Goal: Check status: Check status

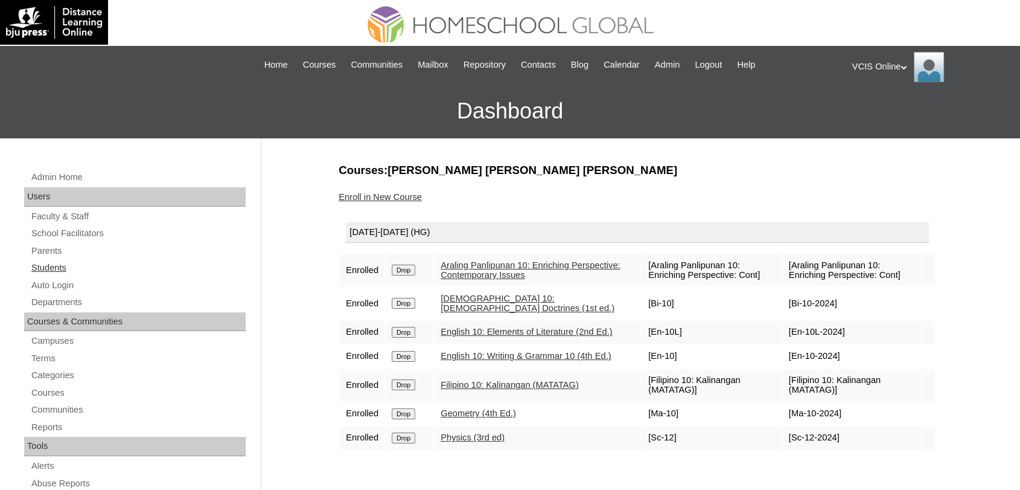
click at [57, 267] on link "Students" at bounding box center [138, 267] width 216 height 15
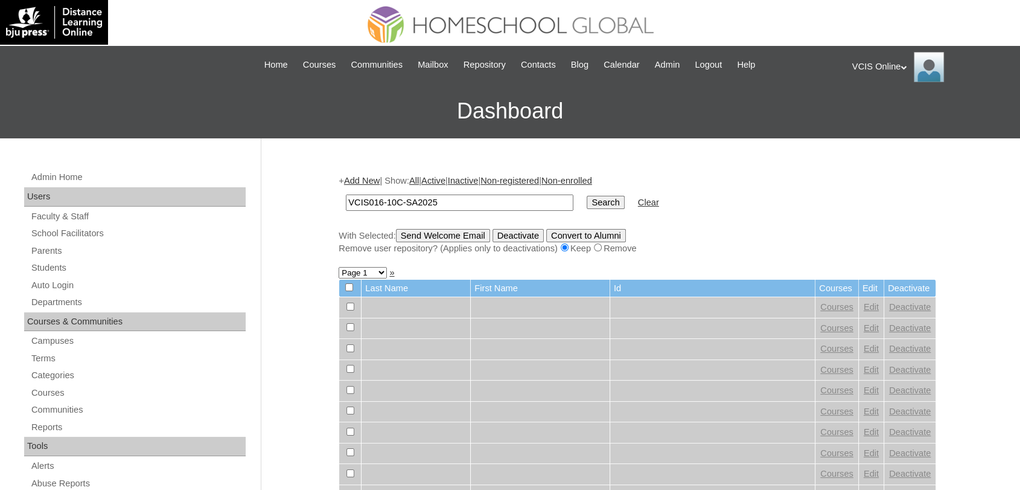
type input "VCIS016-10C-SA2025"
click at [587, 202] on input "Search" at bounding box center [605, 202] width 37 height 13
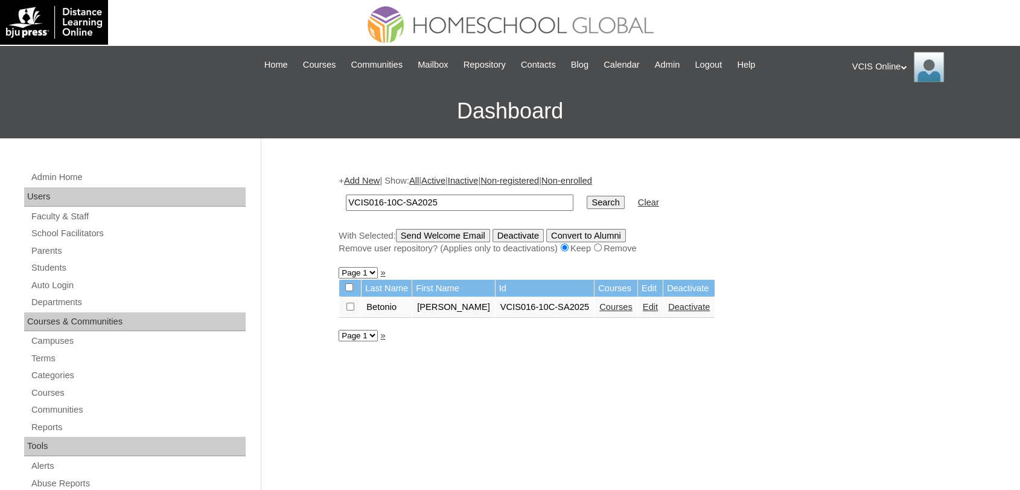
click at [600, 307] on link "Courses" at bounding box center [616, 307] width 33 height 10
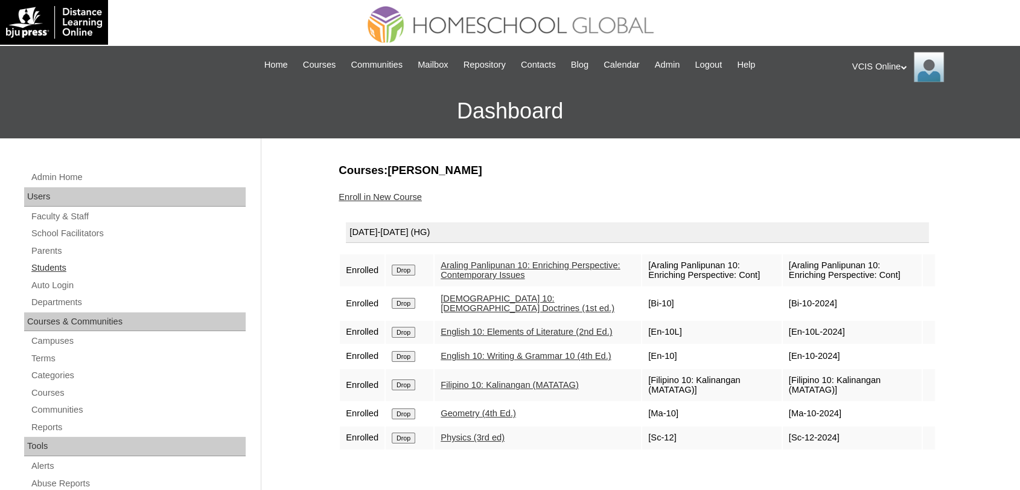
click at [49, 270] on link "Students" at bounding box center [138, 267] width 216 height 15
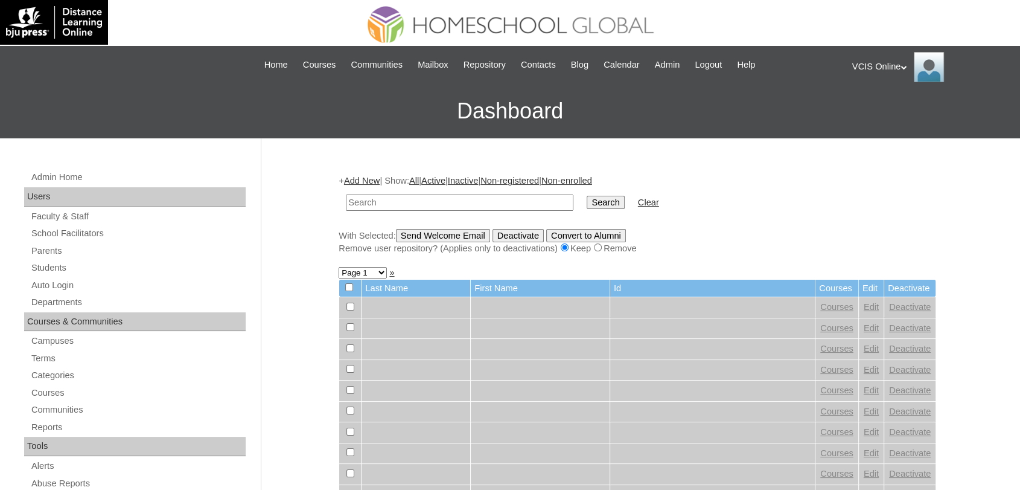
paste input "VCIS009-10C-SA2025"
type input "VCIS009-10C-SA2025"
click at [587, 196] on input "Search" at bounding box center [605, 202] width 37 height 13
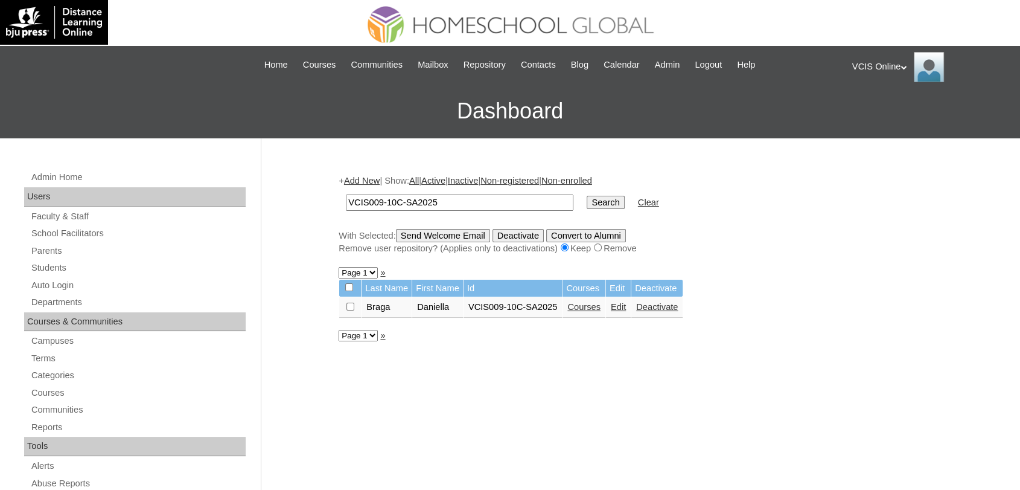
click at [584, 303] on link "Courses" at bounding box center [584, 307] width 33 height 10
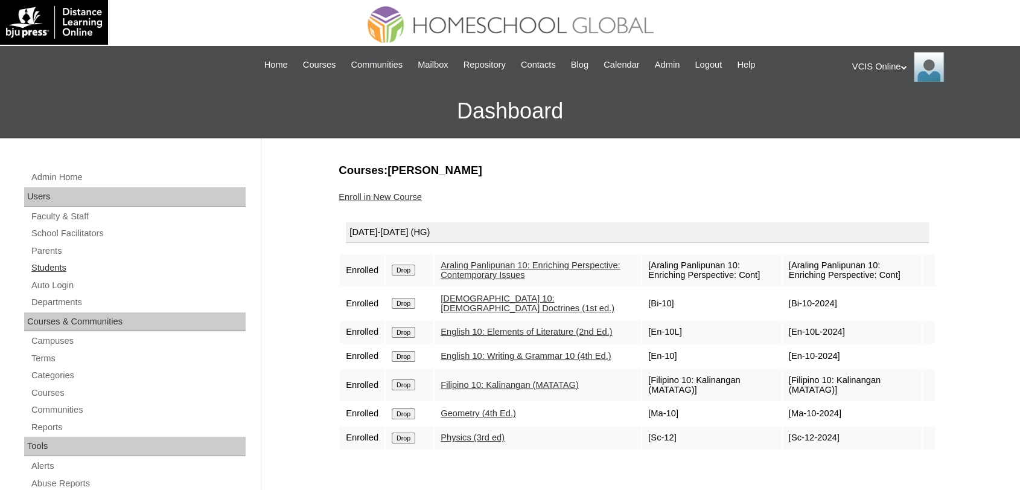
click at [45, 261] on link "Students" at bounding box center [138, 267] width 216 height 15
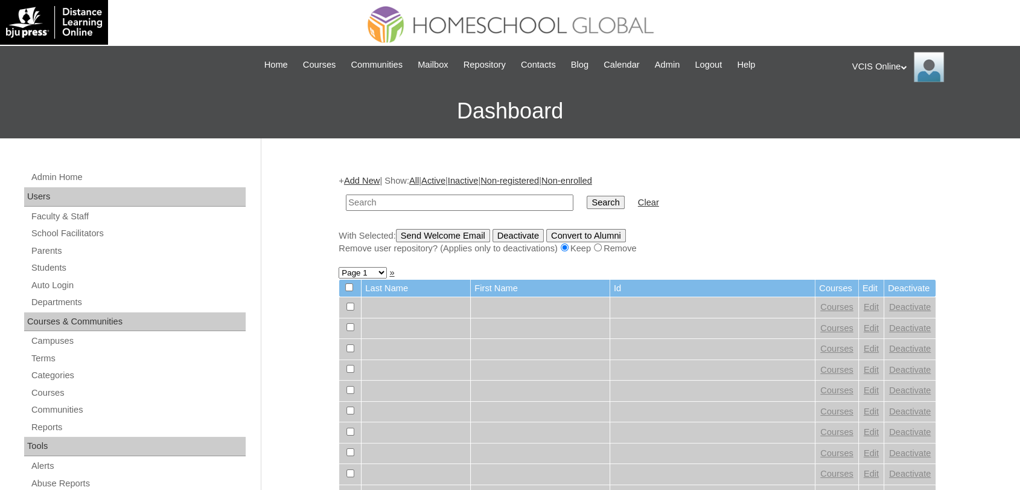
paste input "VCIS011-10C-SA2025"
type input "VCIS011-10C-SA2025"
click at [587, 196] on input "Search" at bounding box center [605, 202] width 37 height 13
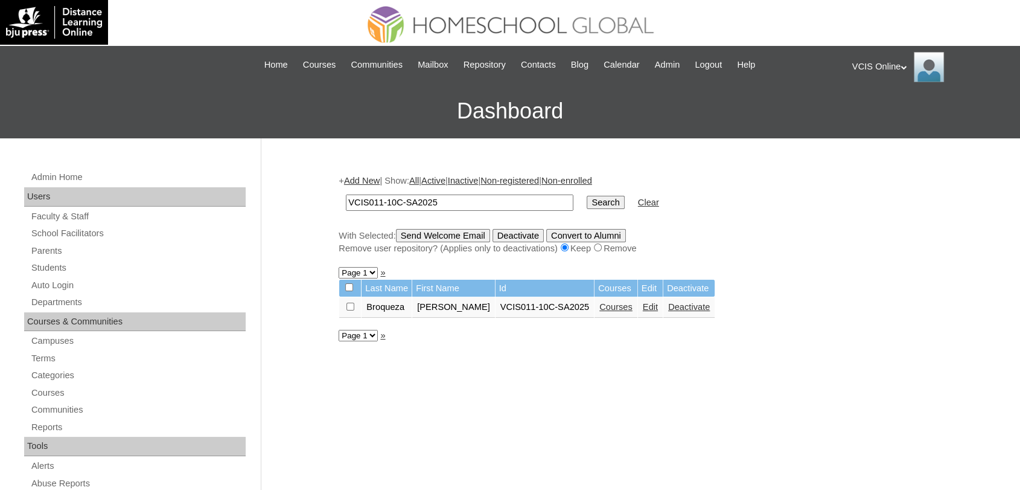
click at [600, 309] on link "Courses" at bounding box center [616, 307] width 33 height 10
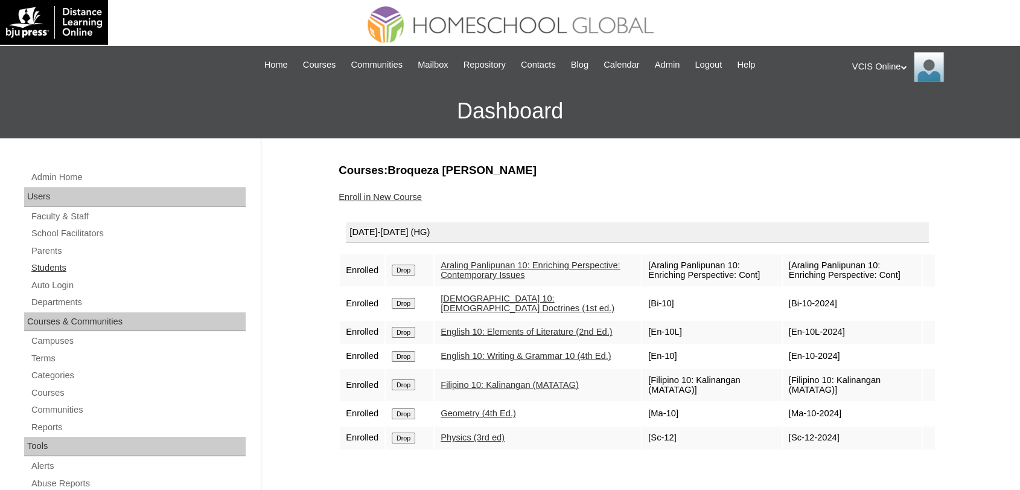
click at [50, 263] on link "Students" at bounding box center [138, 267] width 216 height 15
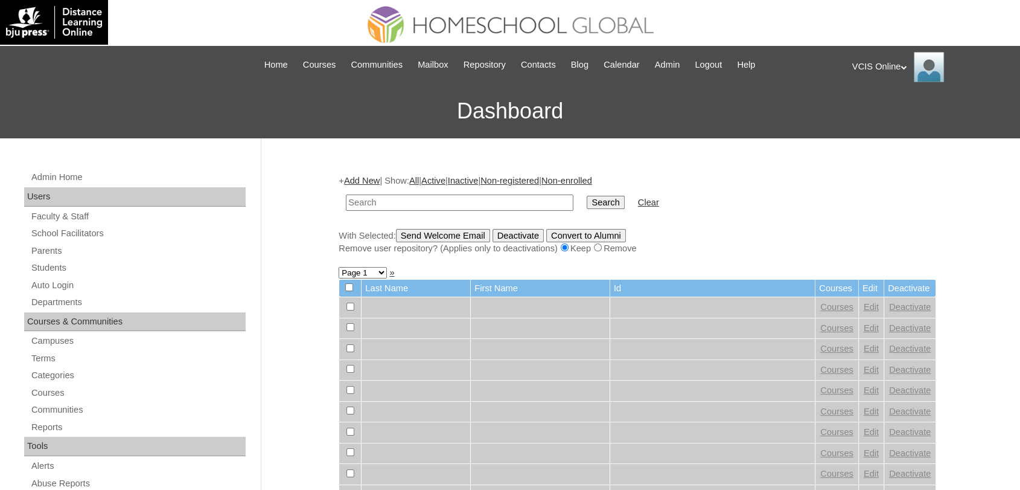
paste input "VCIS007-10C-SA2025"
type input "VCIS007-10C-SA2025"
click at [587, 196] on input "Search" at bounding box center [605, 202] width 37 height 13
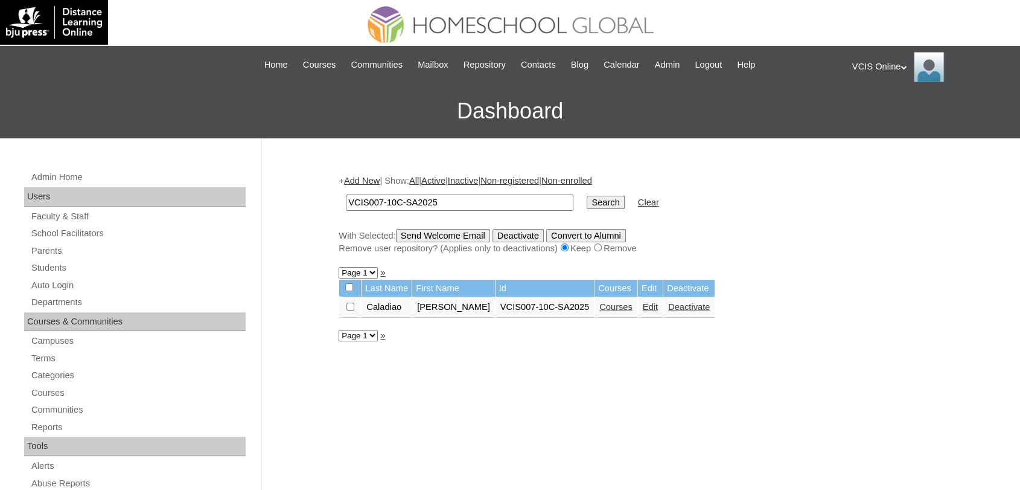
click at [603, 306] on link "Courses" at bounding box center [616, 307] width 33 height 10
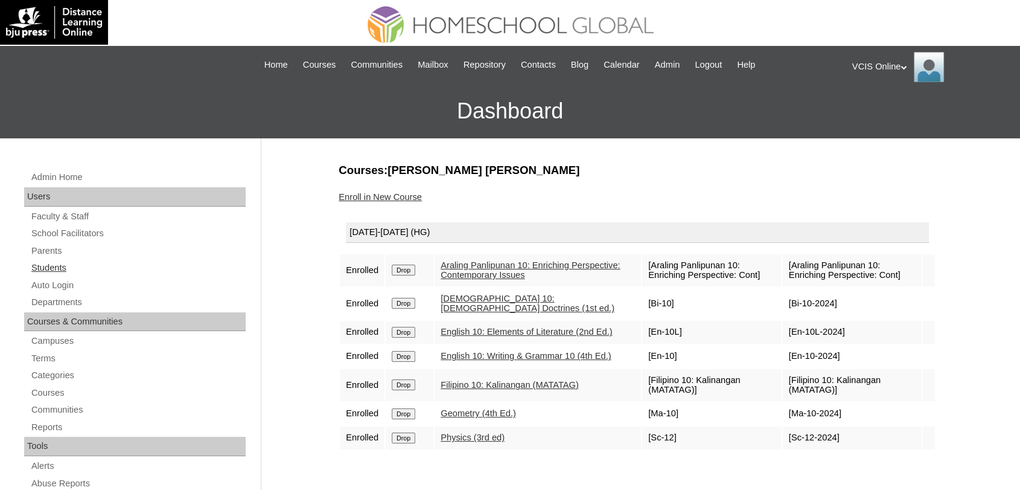
click at [51, 262] on link "Students" at bounding box center [138, 267] width 216 height 15
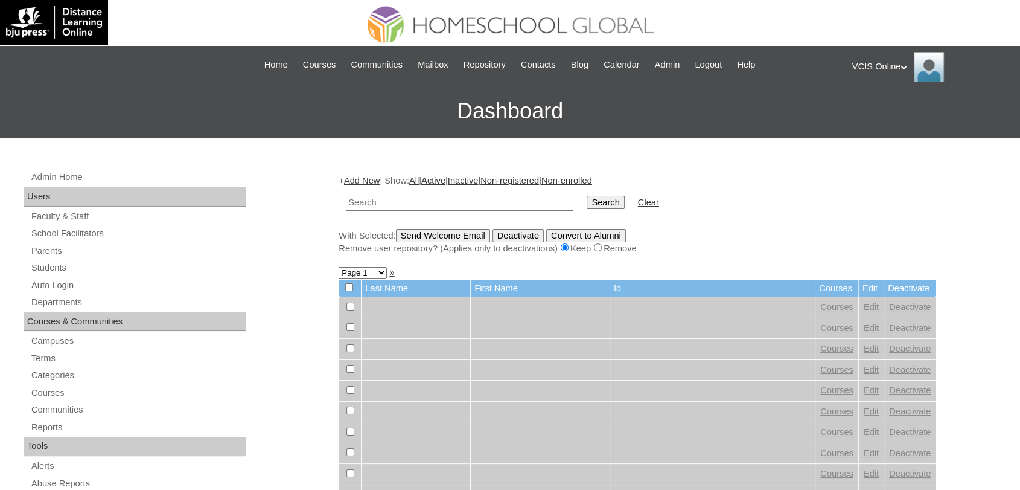
paste input "VCIS005-10C-SA2025"
type input "VCIS005-10C-SA2025"
click at [587, 196] on input "Search" at bounding box center [605, 202] width 37 height 13
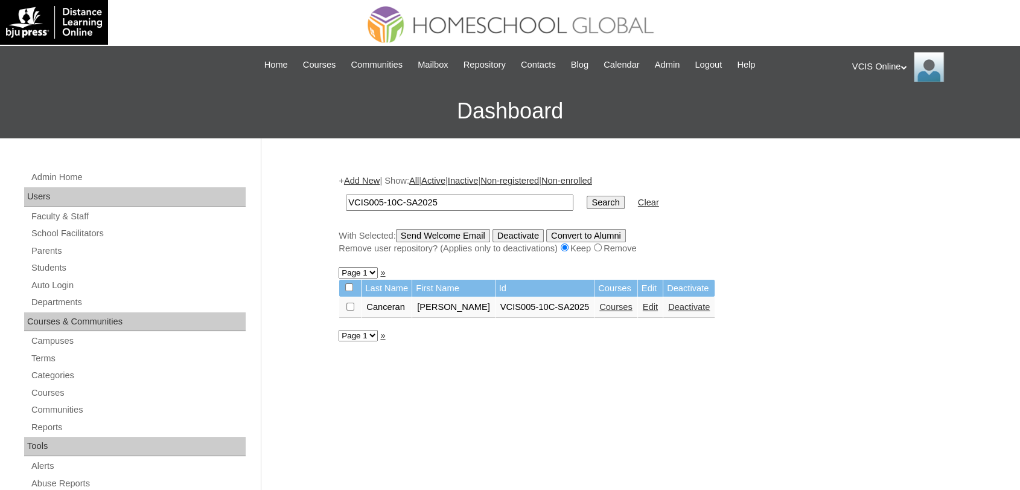
click at [600, 306] on link "Courses" at bounding box center [616, 307] width 33 height 10
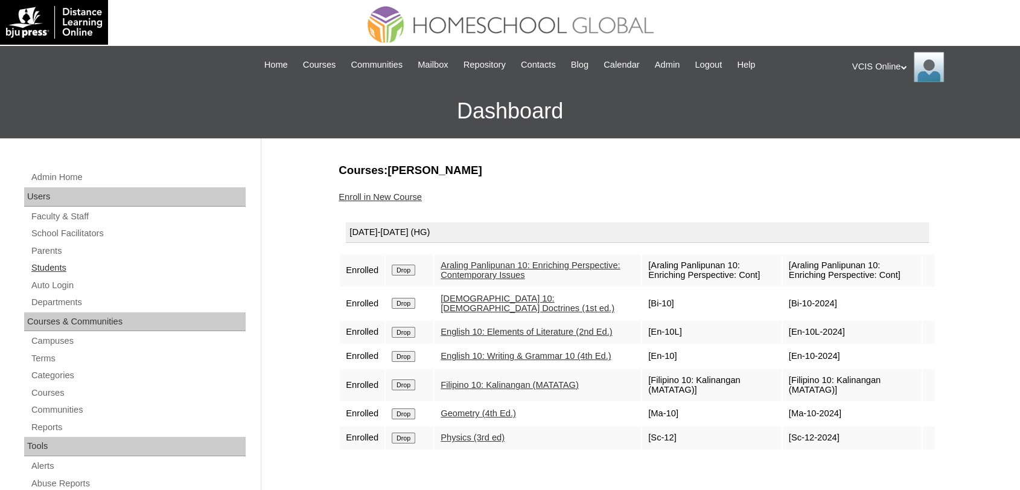
click at [54, 264] on link "Students" at bounding box center [138, 267] width 216 height 15
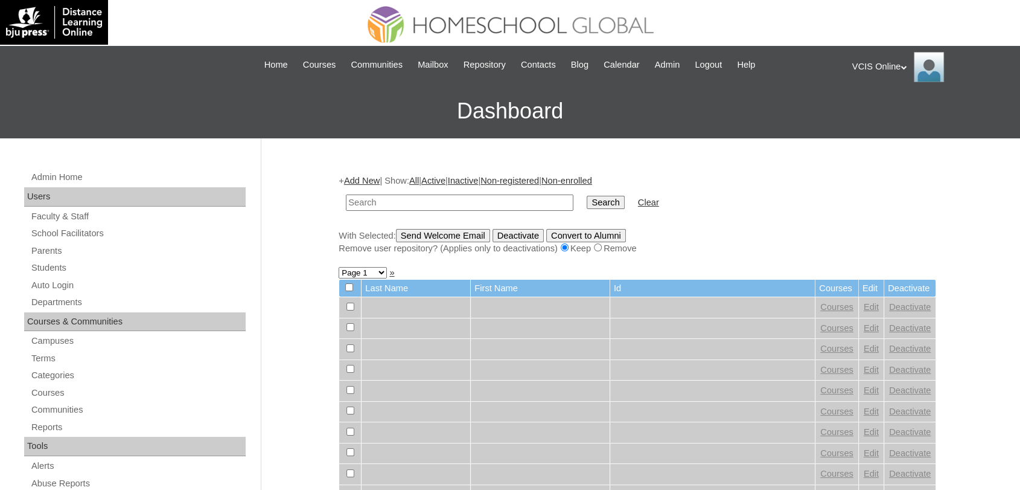
paste input "VCIS014-10C-SA2025"
type input "VCIS014-10C-SA2025"
click at [587, 196] on input "Search" at bounding box center [605, 202] width 37 height 13
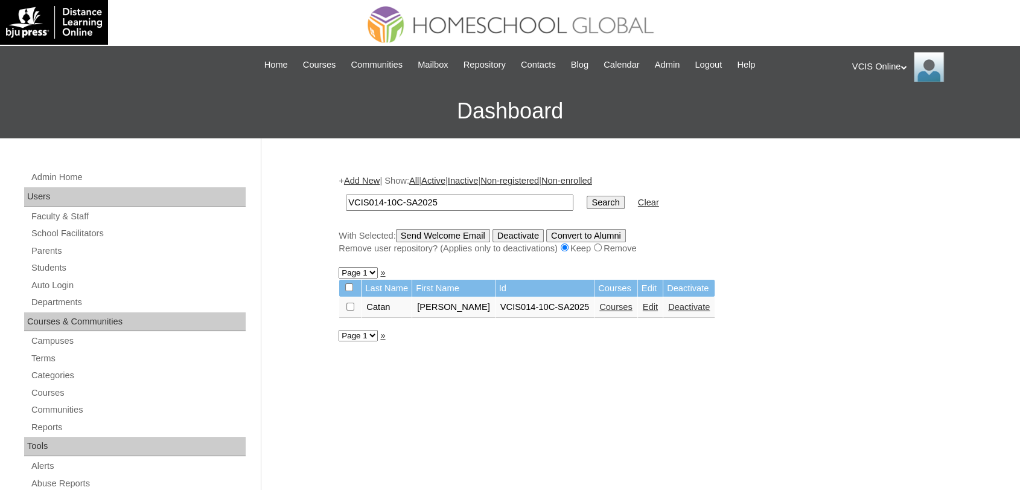
click at [600, 310] on link "Courses" at bounding box center [616, 307] width 33 height 10
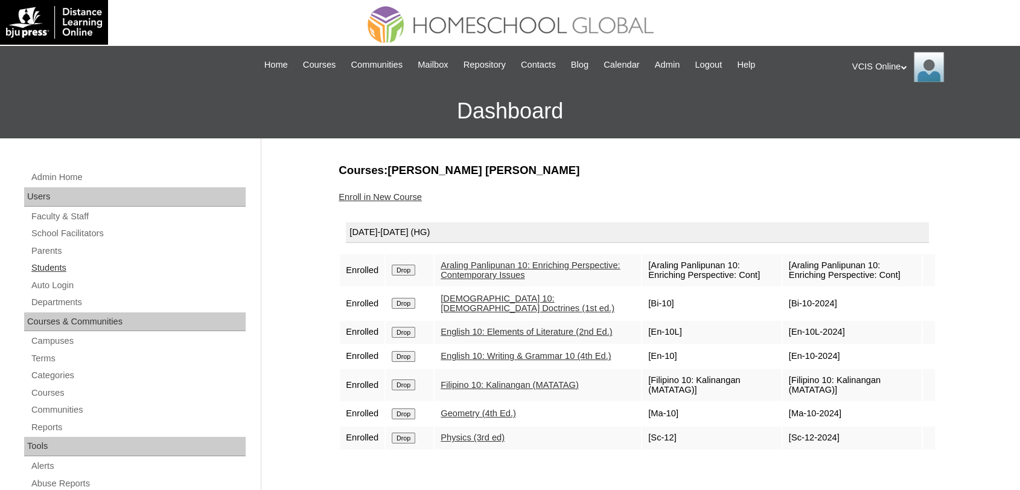
click at [47, 261] on link "Students" at bounding box center [138, 267] width 216 height 15
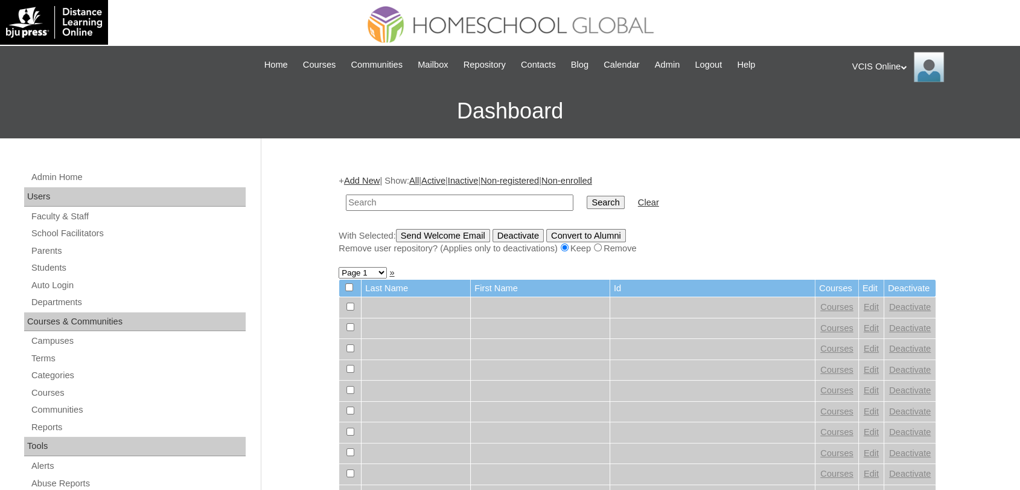
paste input "VCIS020-10C-SA2025"
type input "VCIS020-10C-SA2025"
click at [587, 196] on input "Search" at bounding box center [605, 202] width 37 height 13
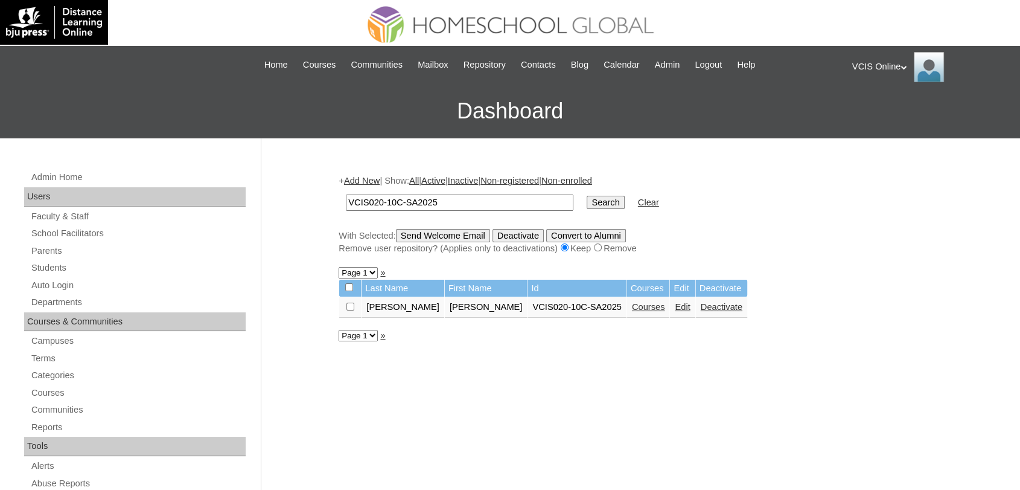
click at [632, 304] on link "Courses" at bounding box center [648, 307] width 33 height 10
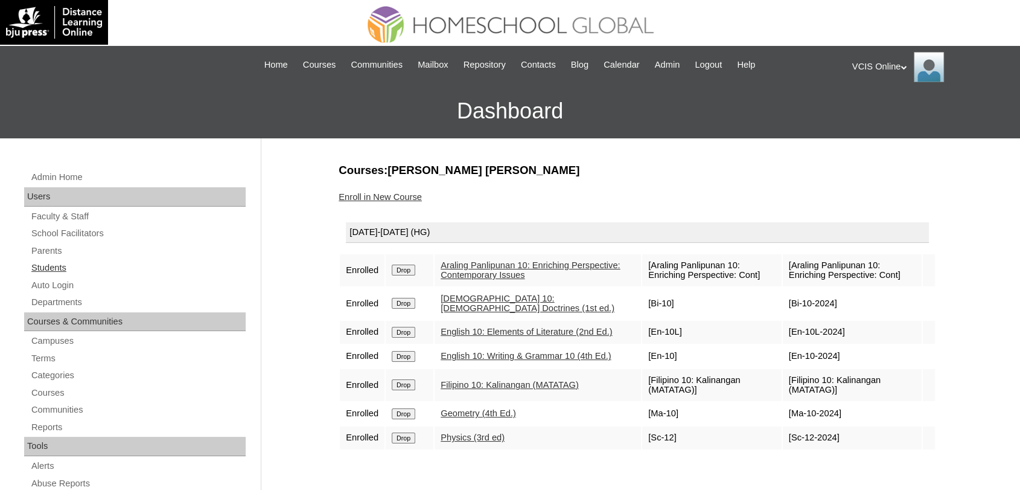
click at [46, 264] on link "Students" at bounding box center [138, 267] width 216 height 15
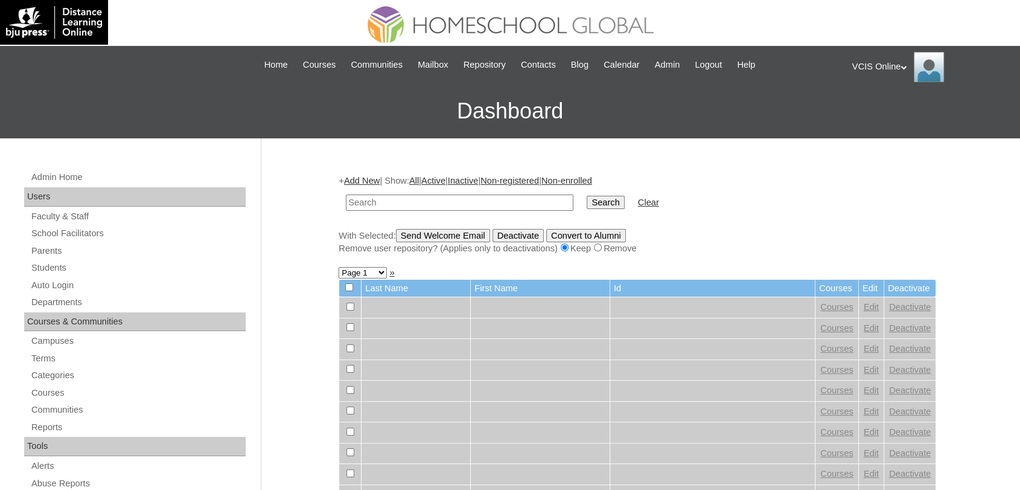
paste input "VCIS017-10C-SA2025"
type input "VCIS017-10C-SA2025"
click at [587, 196] on input "Search" at bounding box center [605, 202] width 37 height 13
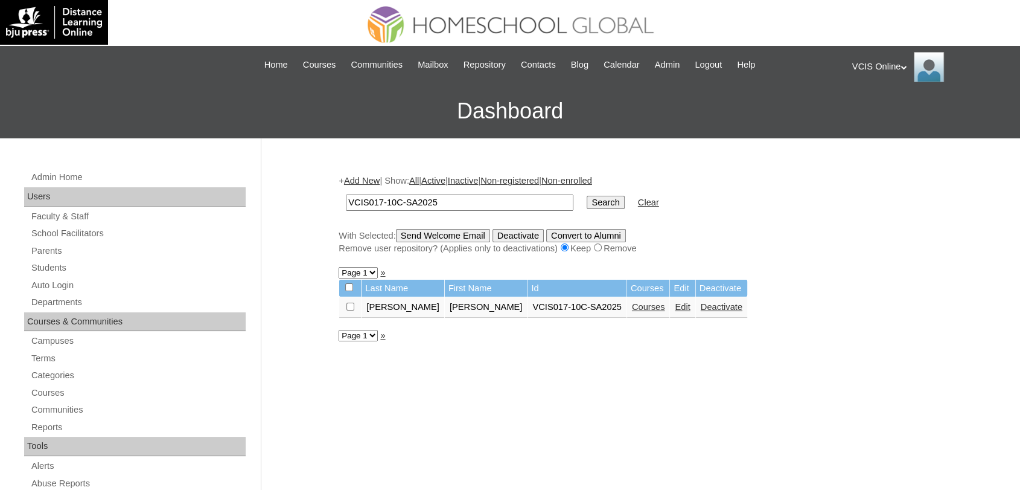
click at [632, 307] on link "Courses" at bounding box center [648, 307] width 33 height 10
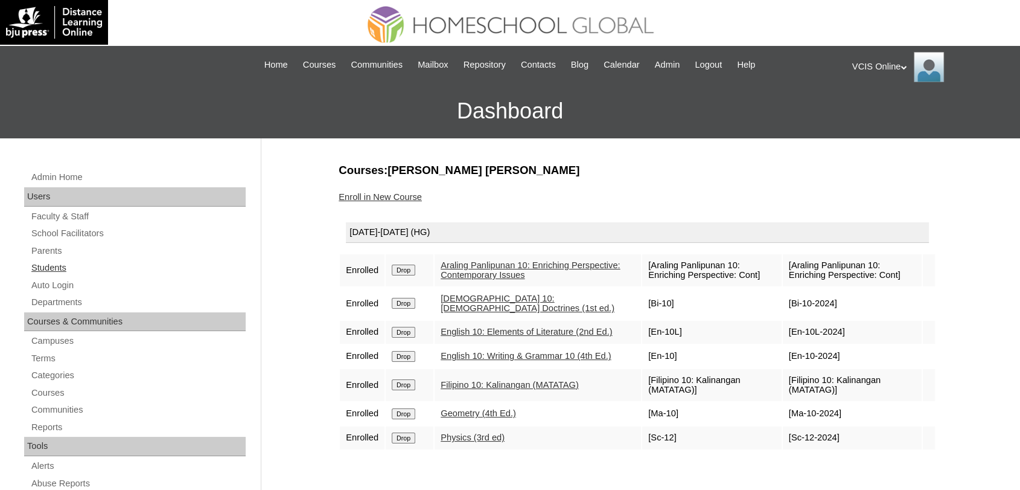
click at [44, 263] on link "Students" at bounding box center [138, 267] width 216 height 15
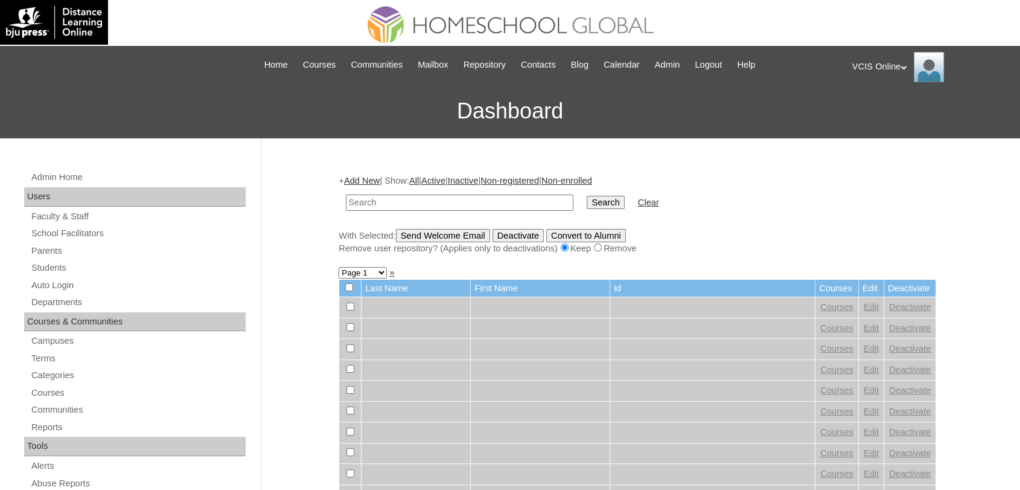
paste input "VCIS024-10C-SA2025"
type input "VCIS024-10C-SA2025"
click at [587, 196] on input "Search" at bounding box center [605, 202] width 37 height 13
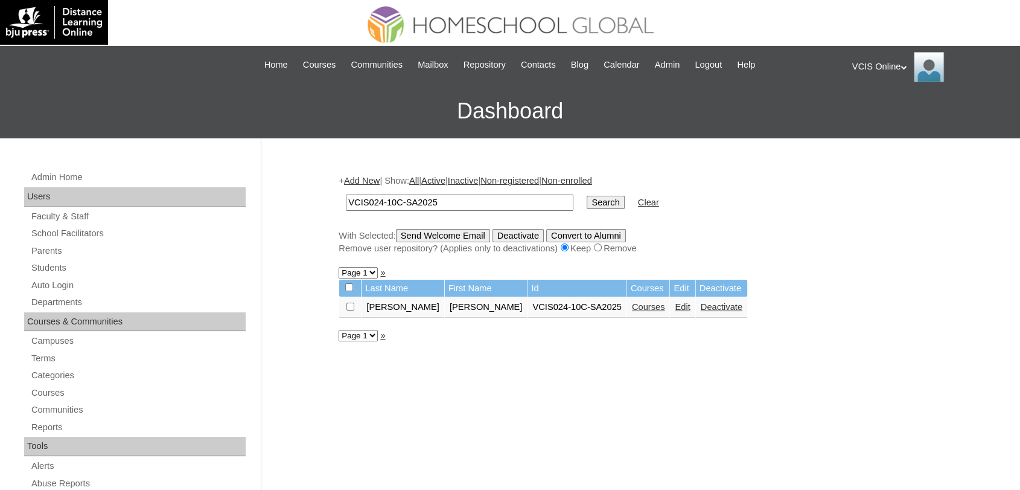
click at [632, 302] on link "Courses" at bounding box center [648, 307] width 33 height 10
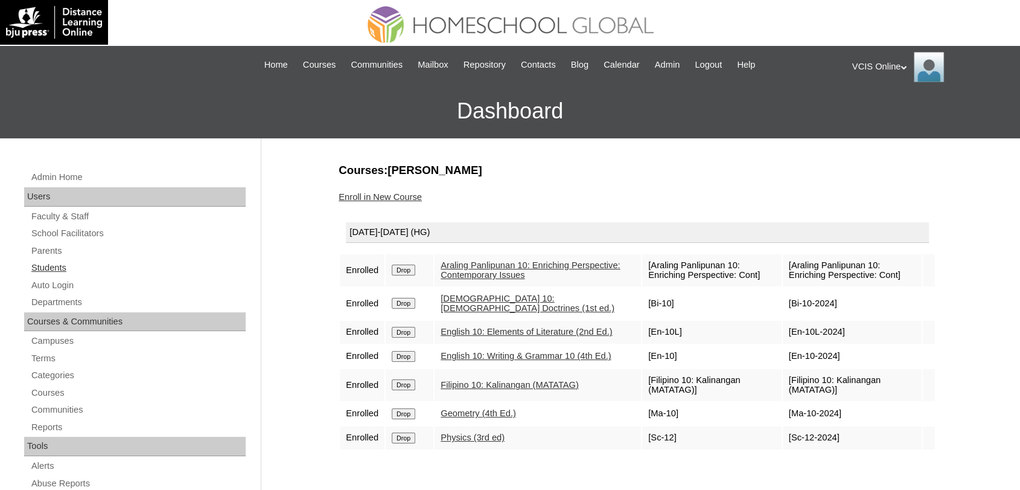
click at [48, 270] on link "Students" at bounding box center [138, 267] width 216 height 15
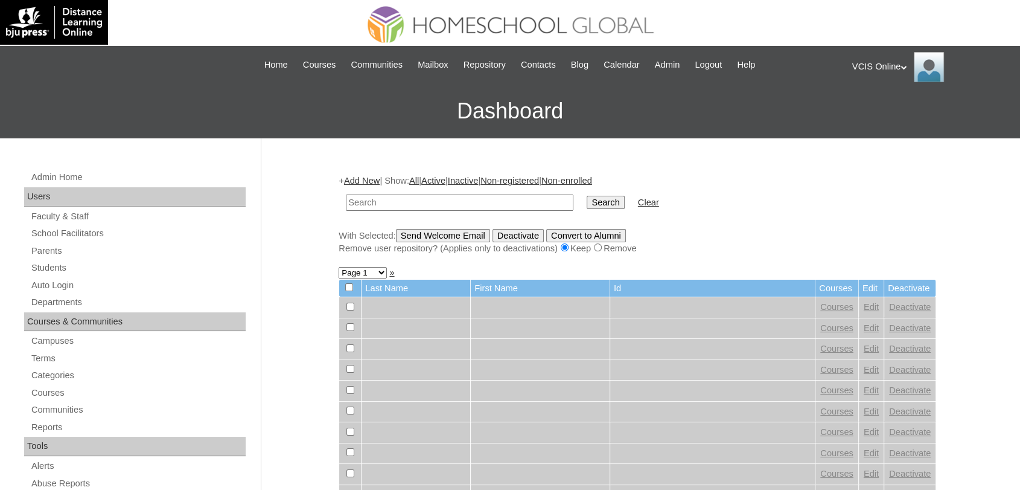
paste input "VCIS004-10C-SA2025"
type input "VCIS004-10C-SA2025"
click at [587, 196] on input "Search" at bounding box center [605, 202] width 37 height 13
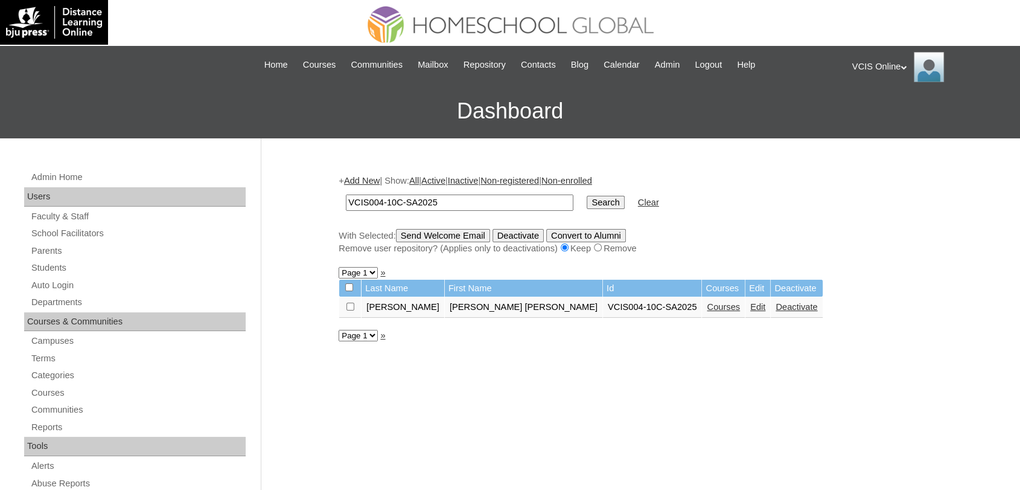
click at [707, 308] on link "Courses" at bounding box center [723, 307] width 33 height 10
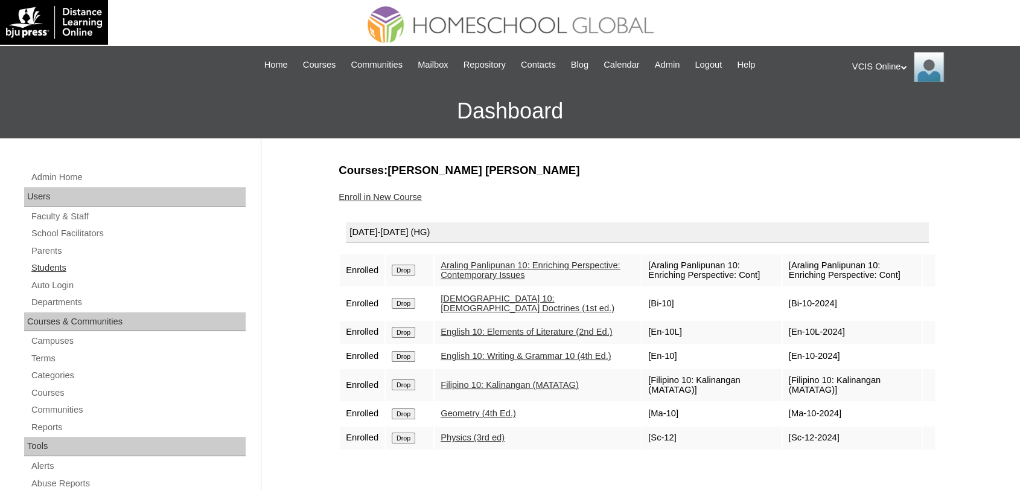
click at [47, 270] on link "Students" at bounding box center [138, 267] width 216 height 15
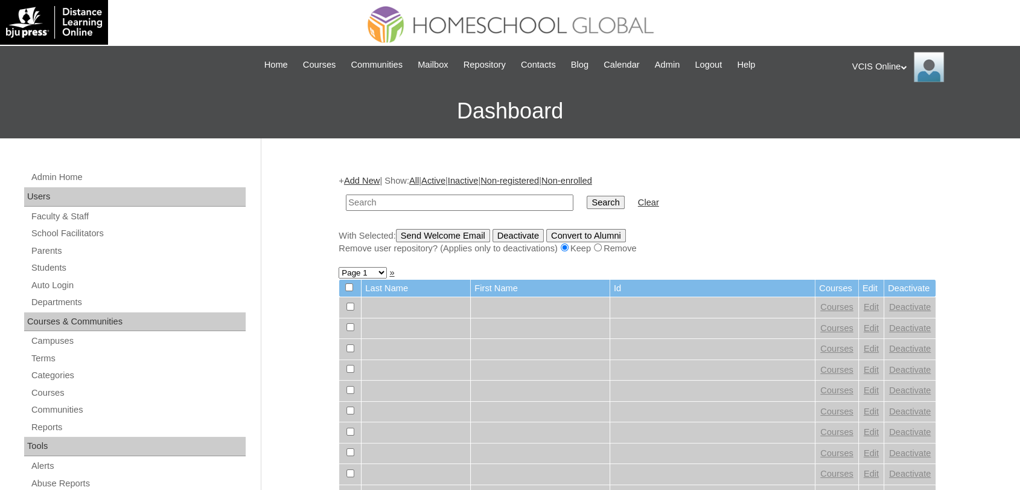
paste input "VCIS008-10C-SA2025"
type input "VCIS008-10C-SA2025"
click at [587, 196] on input "Search" at bounding box center [605, 202] width 37 height 13
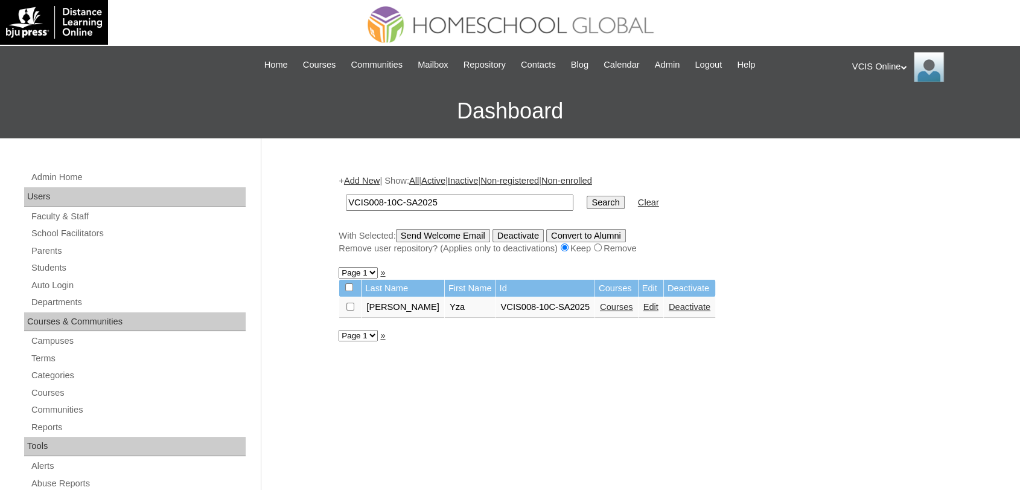
click at [600, 309] on link "Courses" at bounding box center [616, 307] width 33 height 10
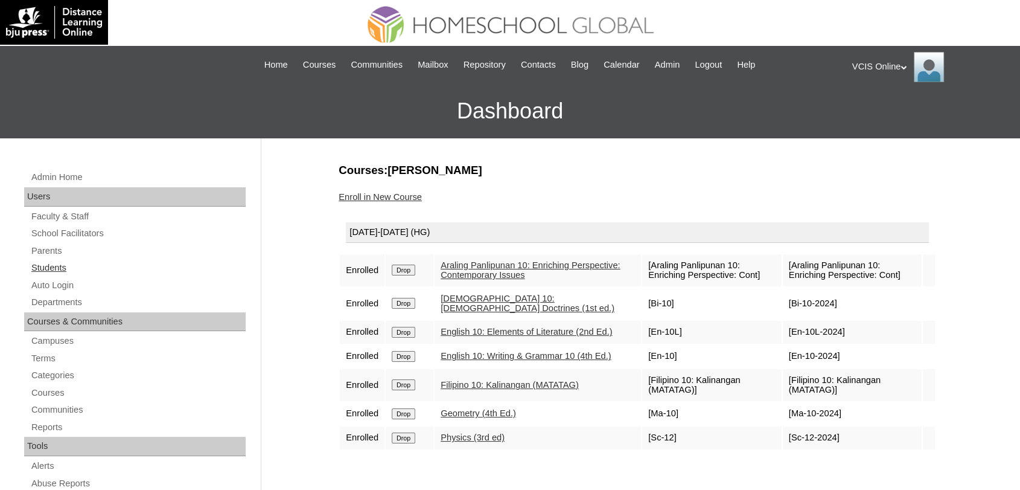
click at [51, 271] on link "Students" at bounding box center [138, 267] width 216 height 15
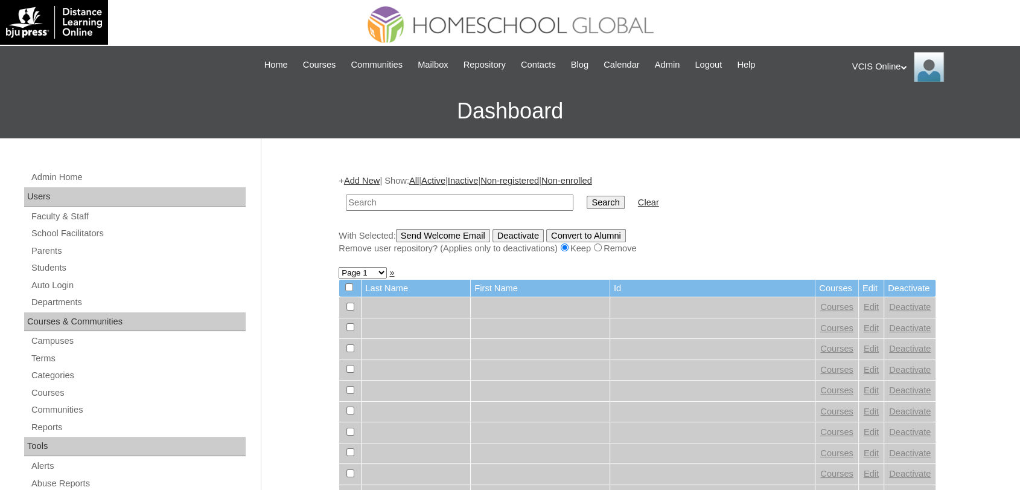
paste input "VCIS003-10C-SA2025"
type input "VCIS003-10C-SA2025"
click at [587, 196] on input "Search" at bounding box center [605, 202] width 37 height 13
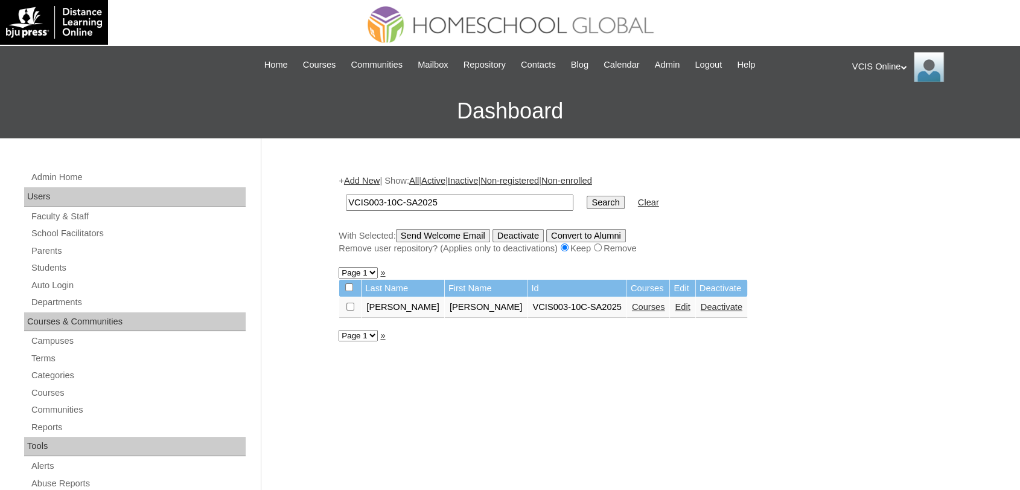
click at [632, 309] on link "Courses" at bounding box center [648, 307] width 33 height 10
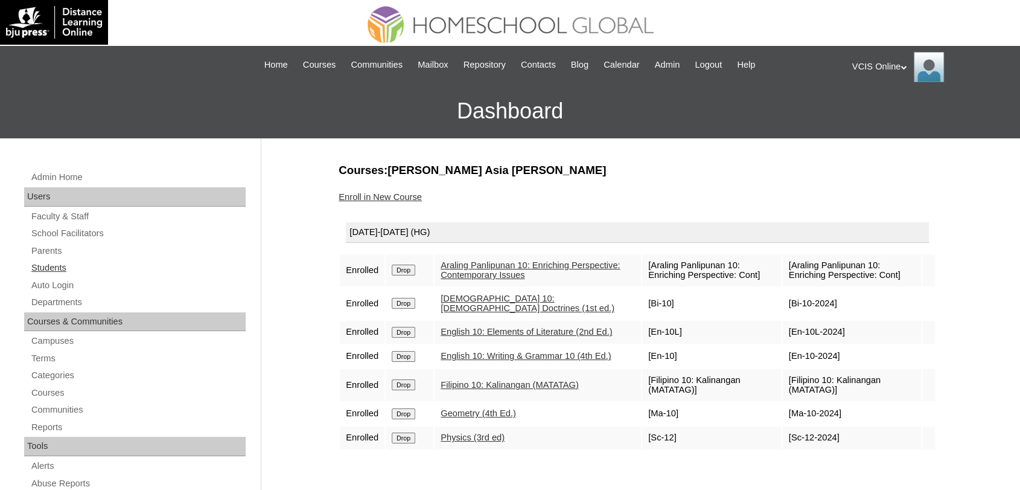
click at [54, 264] on link "Students" at bounding box center [138, 267] width 216 height 15
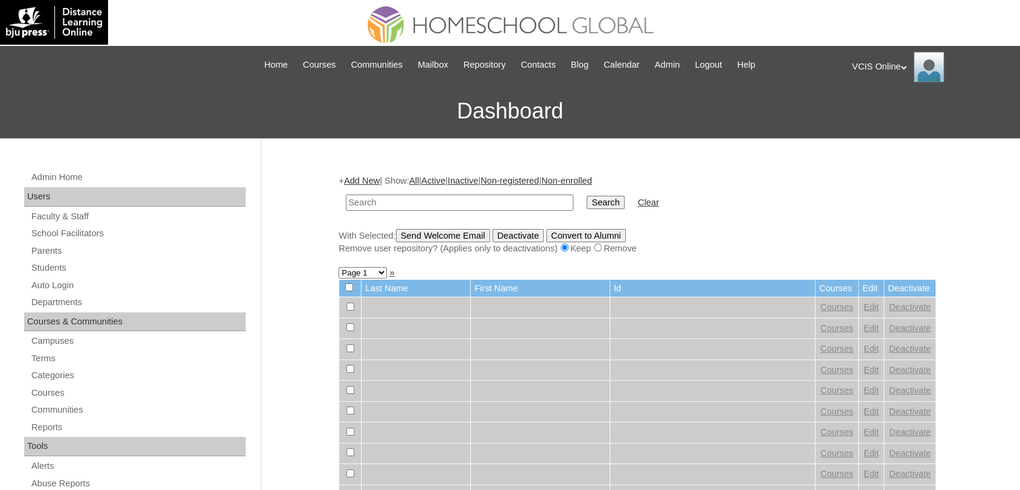
paste input "VCIS022-10C-SA2025"
type input "VCIS022-10C-SA2025"
click at [587, 196] on input "Search" at bounding box center [605, 202] width 37 height 13
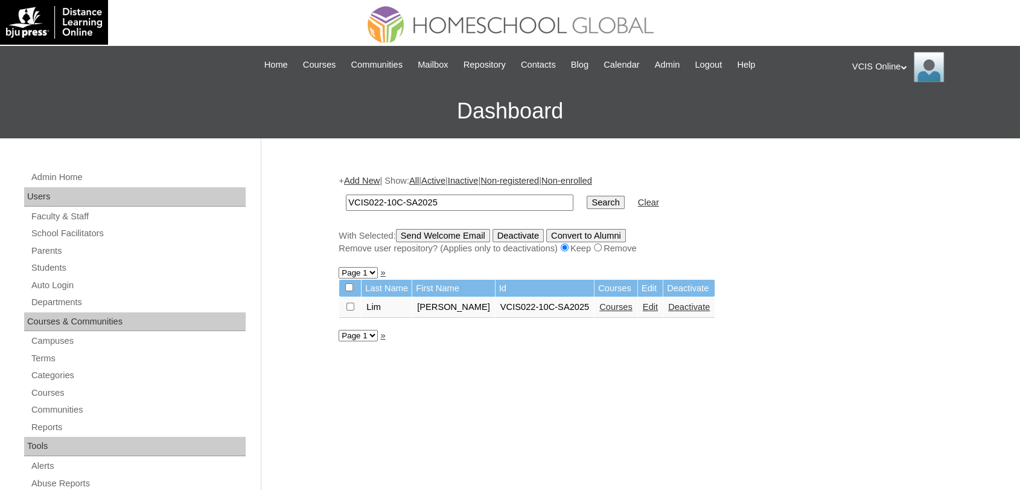
click at [609, 307] on link "Courses" at bounding box center [616, 307] width 33 height 10
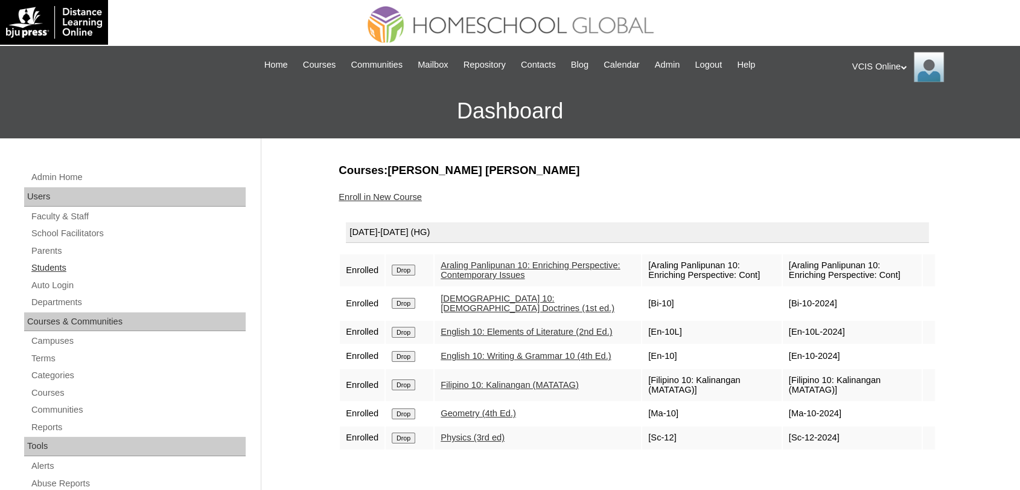
click at [49, 267] on link "Students" at bounding box center [138, 267] width 216 height 15
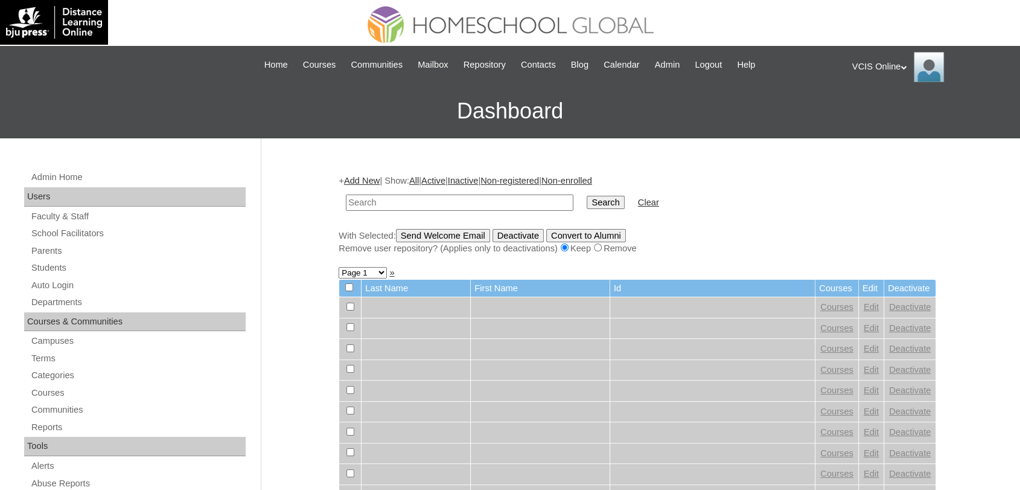
paste input "VCIS018-10C-SA2025"
type input "VCIS018-10C-SA2025"
click at [587, 196] on input "Search" at bounding box center [605, 202] width 37 height 13
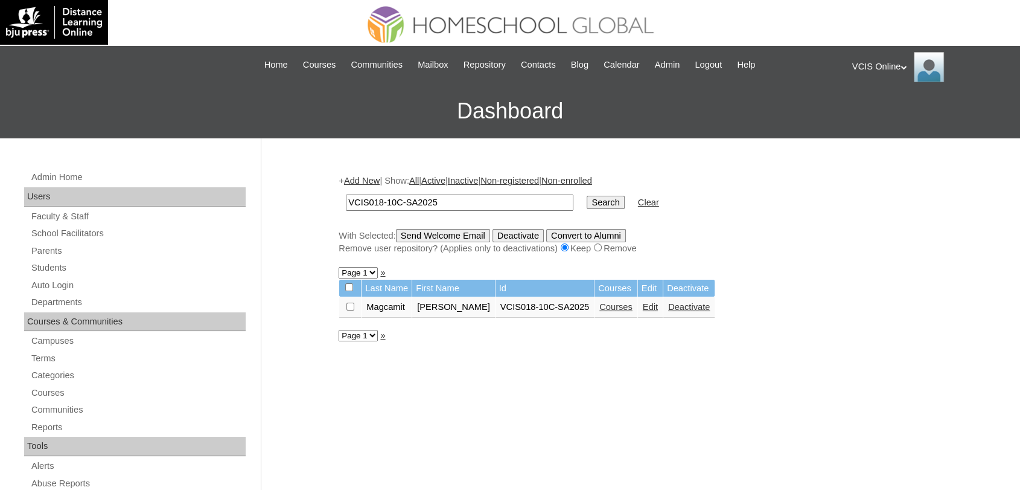
click at [630, 306] on link "Courses" at bounding box center [616, 307] width 33 height 10
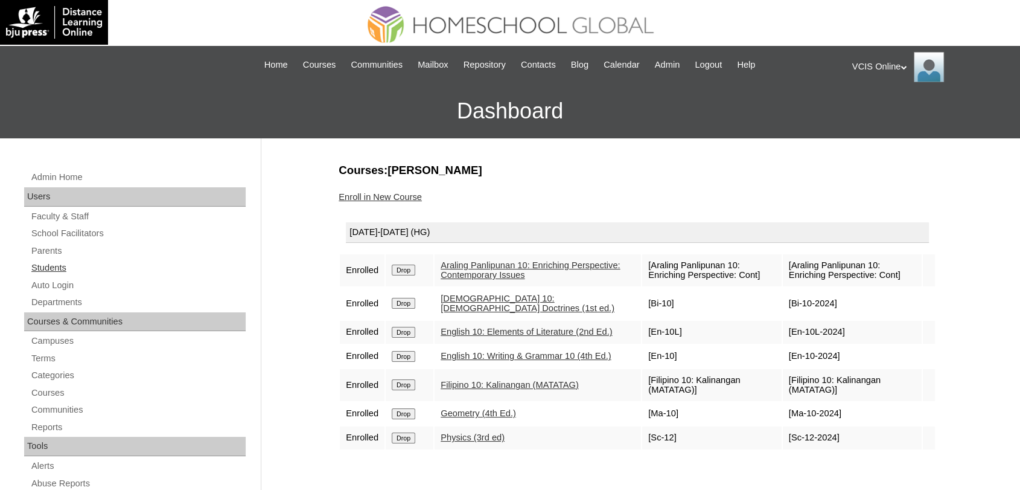
click at [39, 265] on link "Students" at bounding box center [138, 267] width 216 height 15
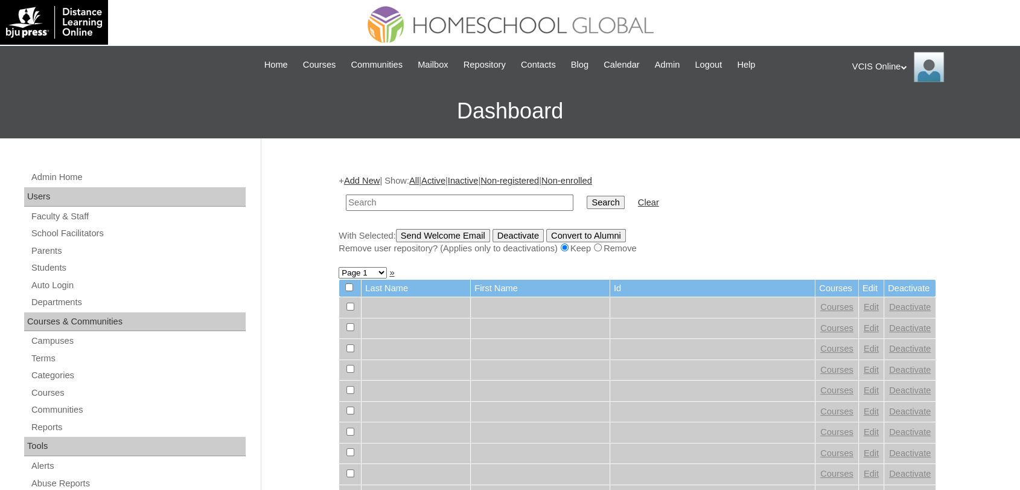
paste input "VCIS010-10C-SA2025"
type input "VCIS010-10C-SA2025"
click at [587, 196] on input "Search" at bounding box center [605, 202] width 37 height 13
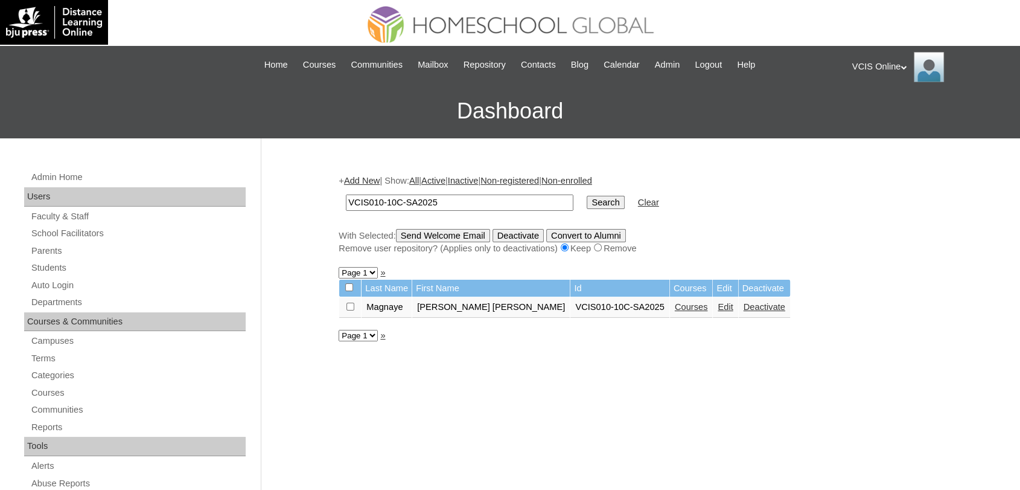
click at [675, 311] on link "Courses" at bounding box center [691, 307] width 33 height 10
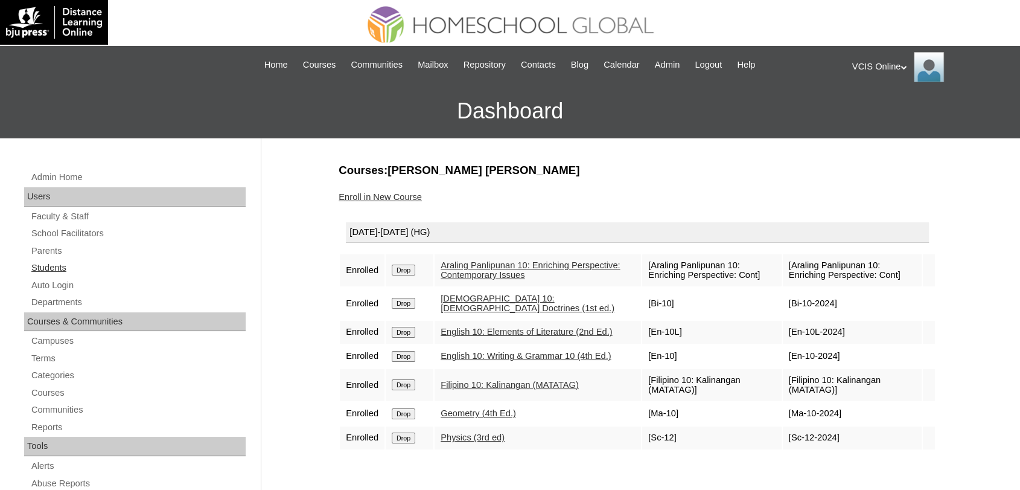
click at [58, 271] on link "Students" at bounding box center [138, 267] width 216 height 15
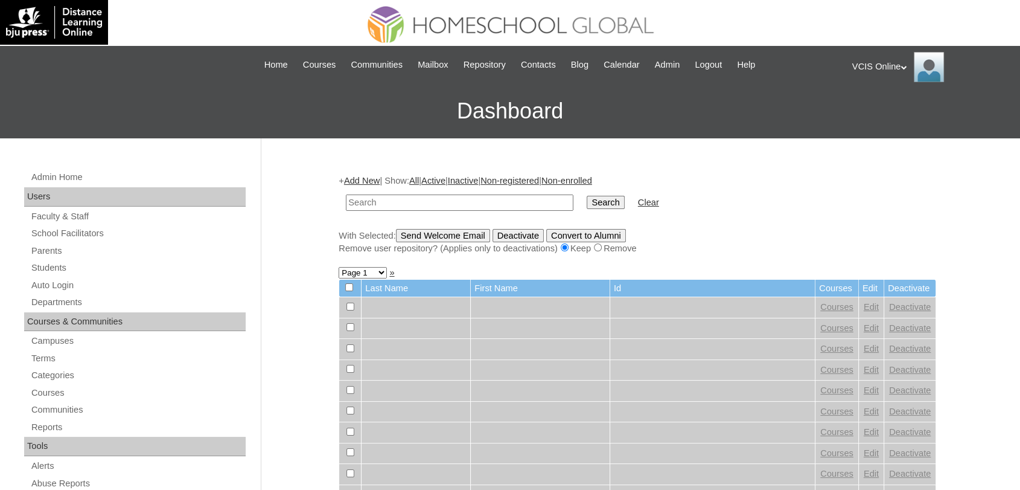
paste input "VCIS025-10C-SA2025"
type input "VCIS025-10C-SA2025"
click at [587, 196] on input "Search" at bounding box center [605, 202] width 37 height 13
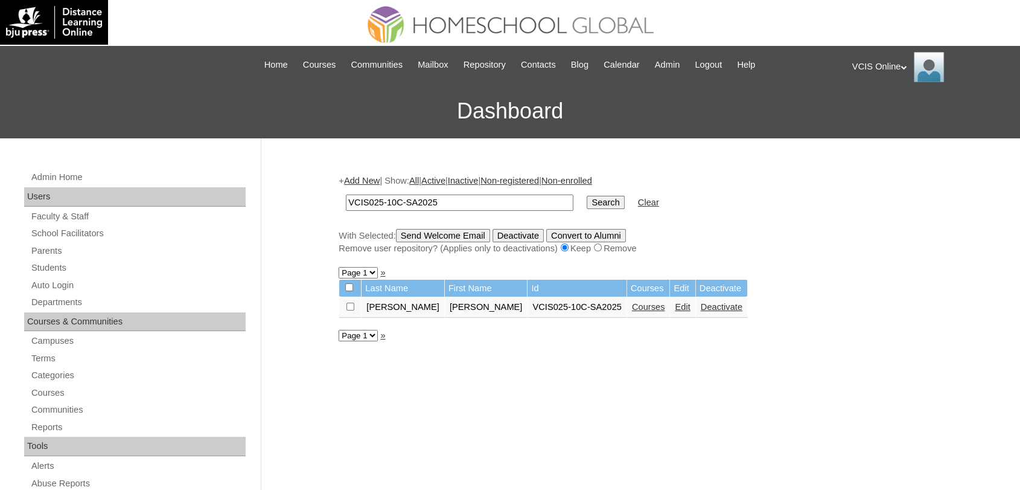
click at [632, 304] on link "Courses" at bounding box center [648, 307] width 33 height 10
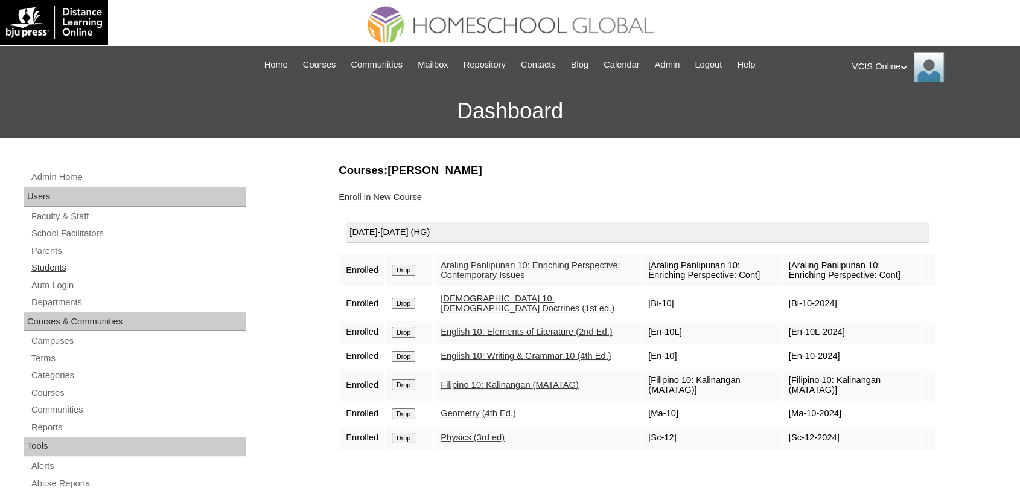
click at [62, 266] on link "Students" at bounding box center [138, 267] width 216 height 15
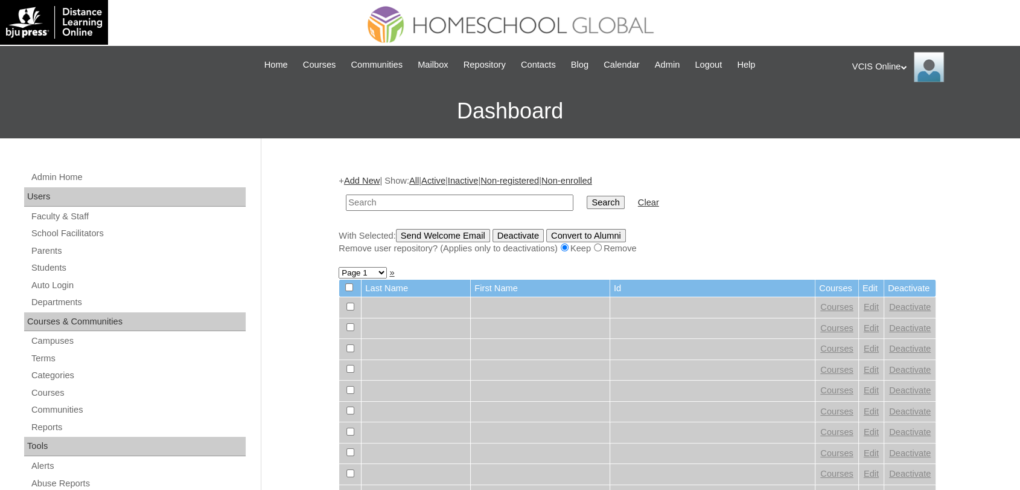
paste input "VCIS021-10C-SA2025"
type input "VCIS021-10C-SA2025"
click at [587, 196] on input "Search" at bounding box center [605, 202] width 37 height 13
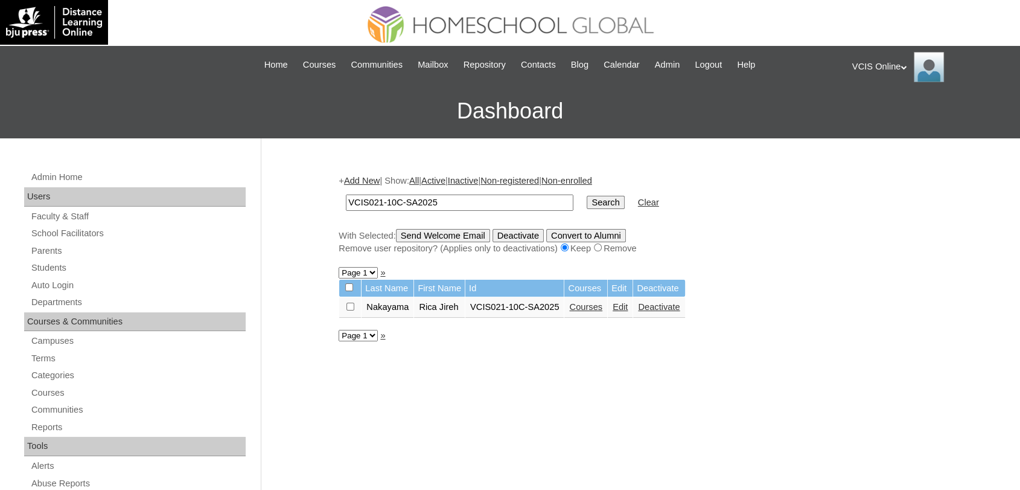
click at [584, 307] on link "Courses" at bounding box center [585, 307] width 33 height 10
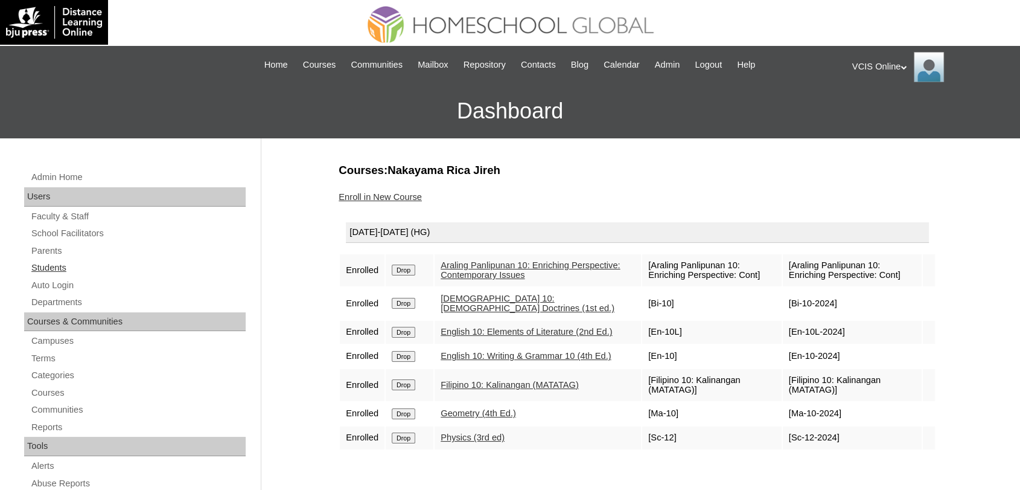
click at [46, 261] on link "Students" at bounding box center [138, 267] width 216 height 15
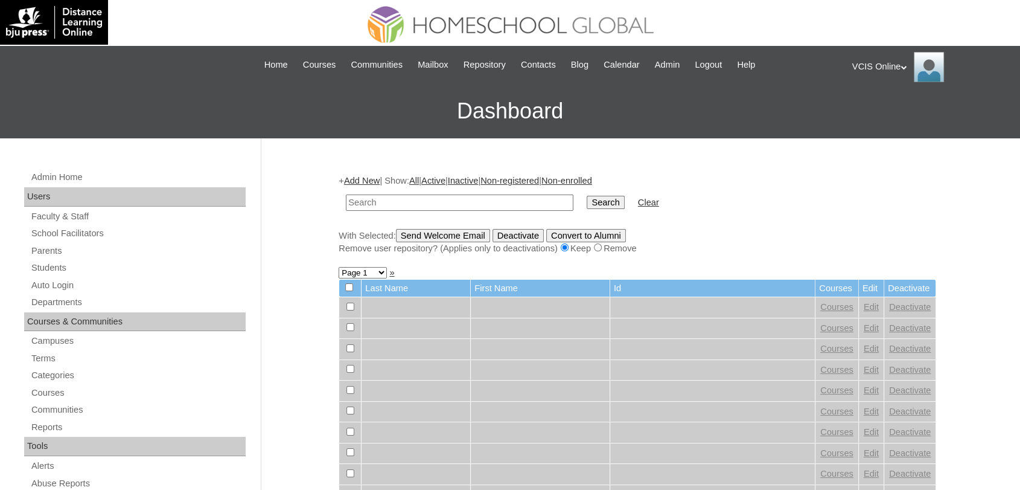
click at [386, 197] on input "text" at bounding box center [460, 202] width 228 height 16
paste input "VCIS021-10C-SA2025"
type input "VCIS021-10C-SA2025"
click at [587, 196] on input "Search" at bounding box center [605, 202] width 37 height 13
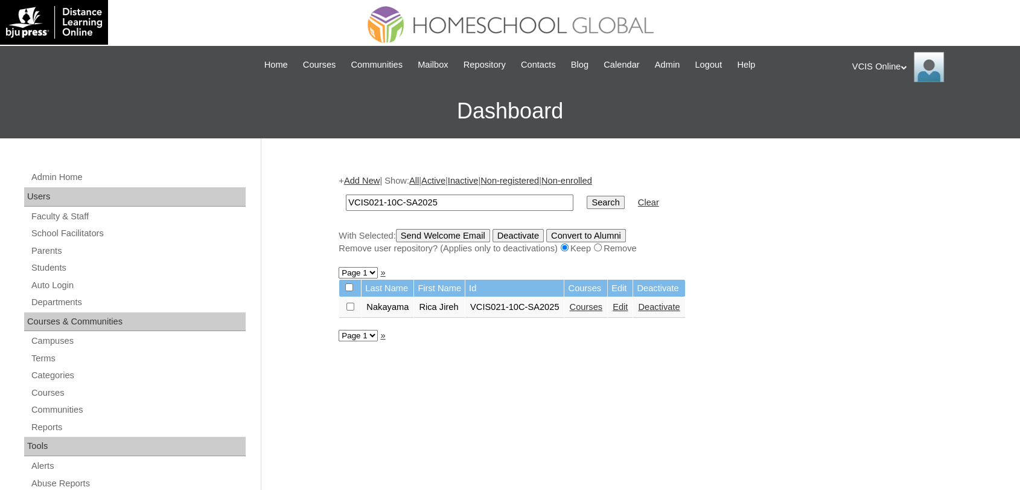
click at [597, 306] on link "Courses" at bounding box center [585, 307] width 33 height 10
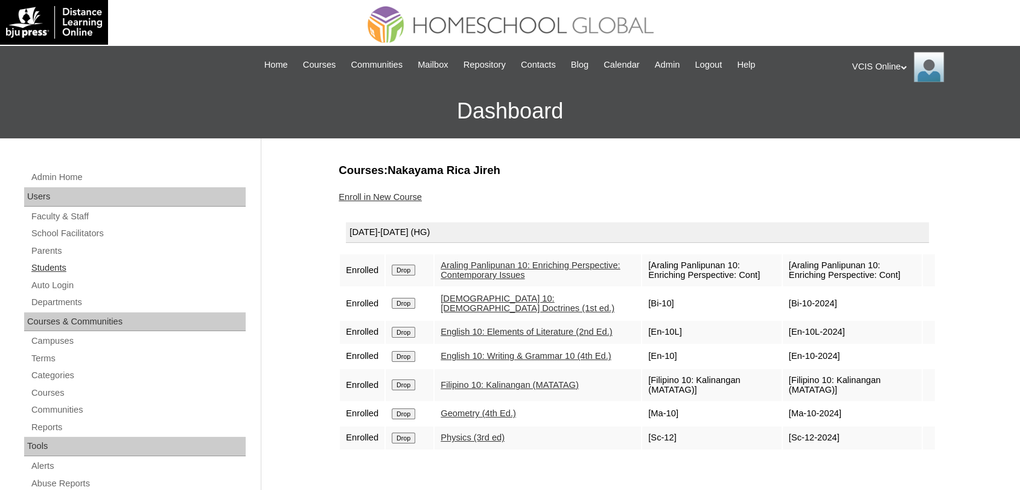
click at [42, 266] on link "Students" at bounding box center [138, 267] width 216 height 15
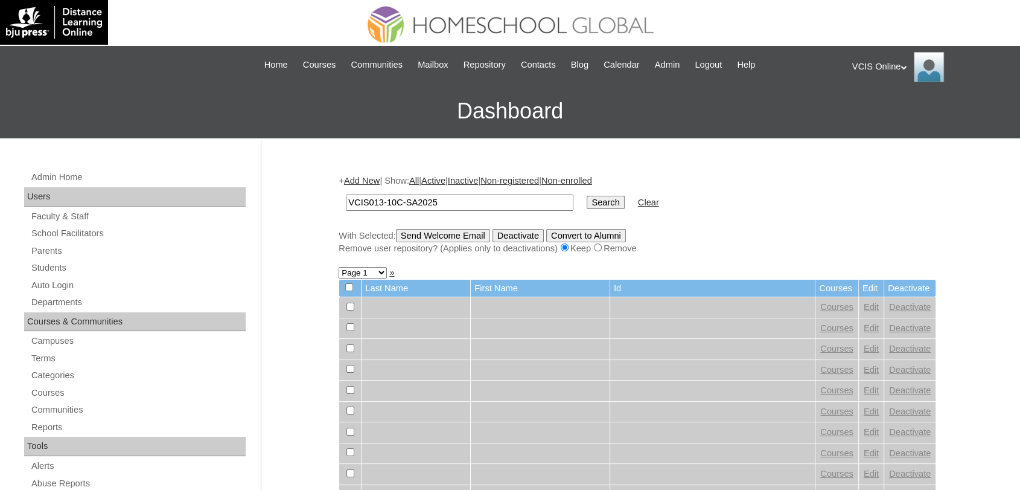
type input "VCIS013-10C-SA2025"
click at [587, 196] on input "Search" at bounding box center [605, 202] width 37 height 13
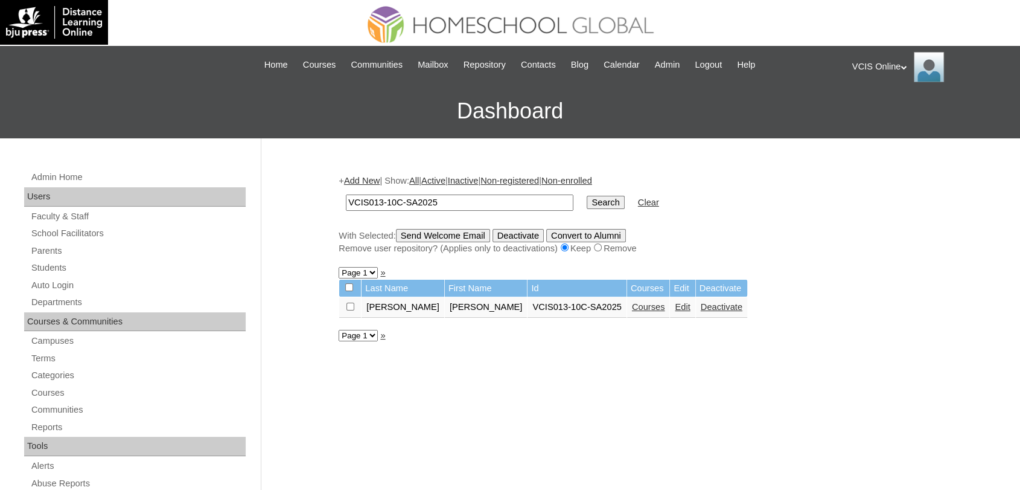
click at [632, 307] on link "Courses" at bounding box center [648, 307] width 33 height 10
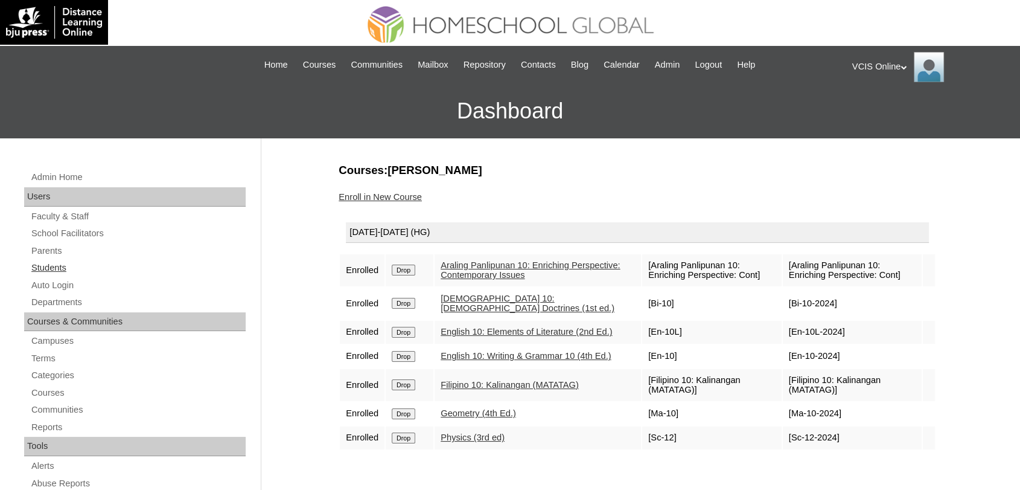
click at [40, 267] on link "Students" at bounding box center [138, 267] width 216 height 15
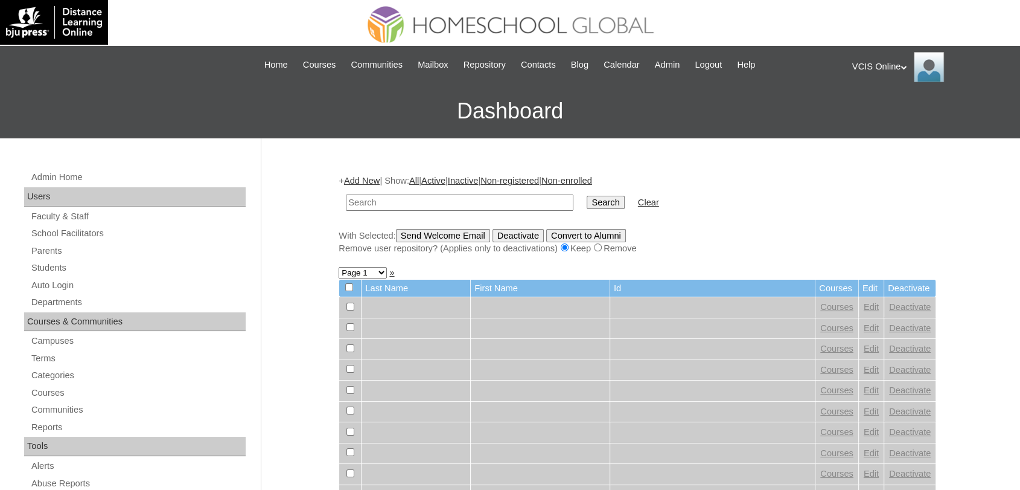
paste input "VCIS001-10C-SA2025"
type input "VCIS001-10C-SA2025"
click at [587, 196] on input "Search" at bounding box center [605, 202] width 37 height 13
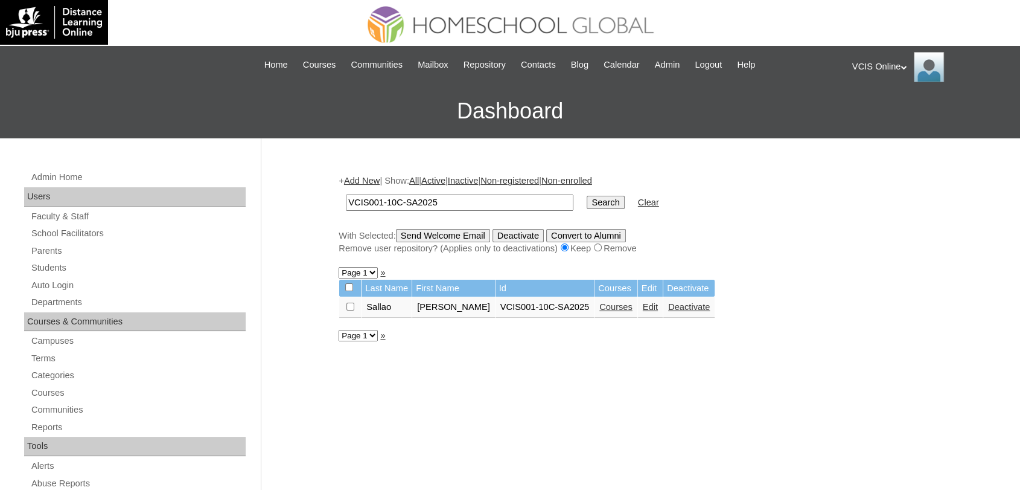
click at [600, 307] on link "Courses" at bounding box center [616, 307] width 33 height 10
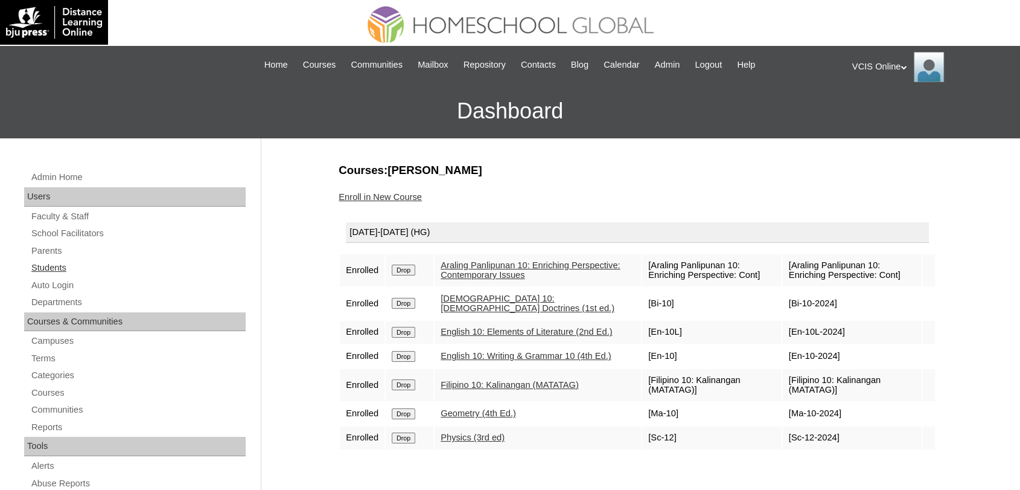
click at [45, 264] on link "Students" at bounding box center [138, 267] width 216 height 15
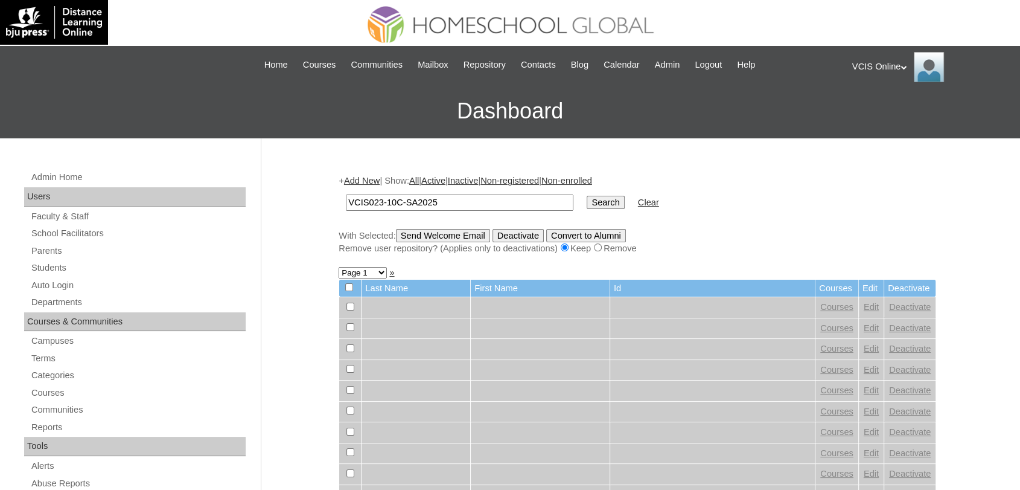
type input "VCIS023-10C-SA2025"
click at [587, 196] on input "Search" at bounding box center [605, 202] width 37 height 13
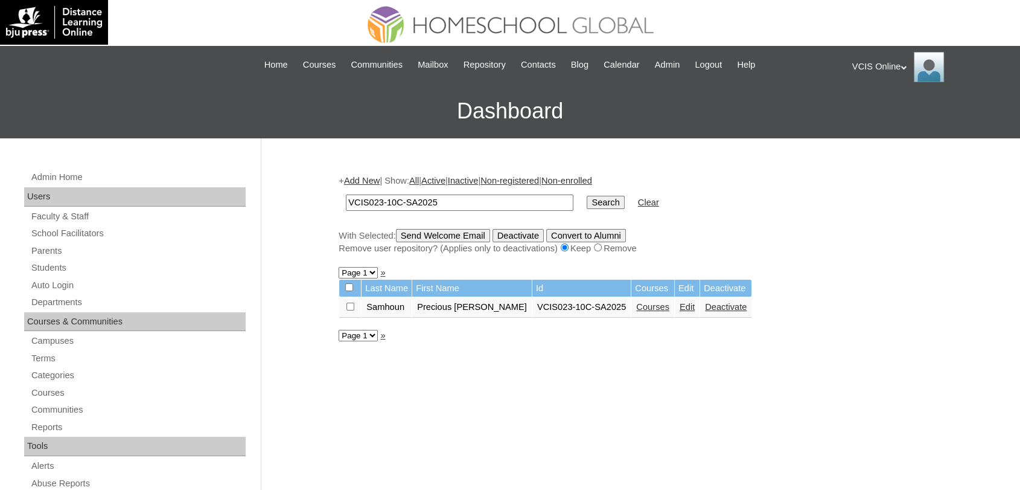
click at [636, 311] on link "Courses" at bounding box center [652, 307] width 33 height 10
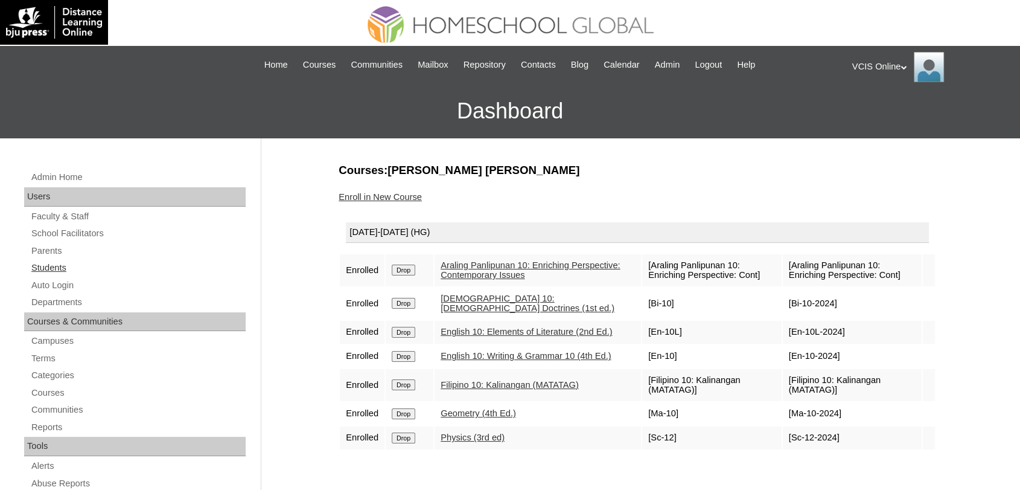
click at [50, 267] on link "Students" at bounding box center [138, 267] width 216 height 15
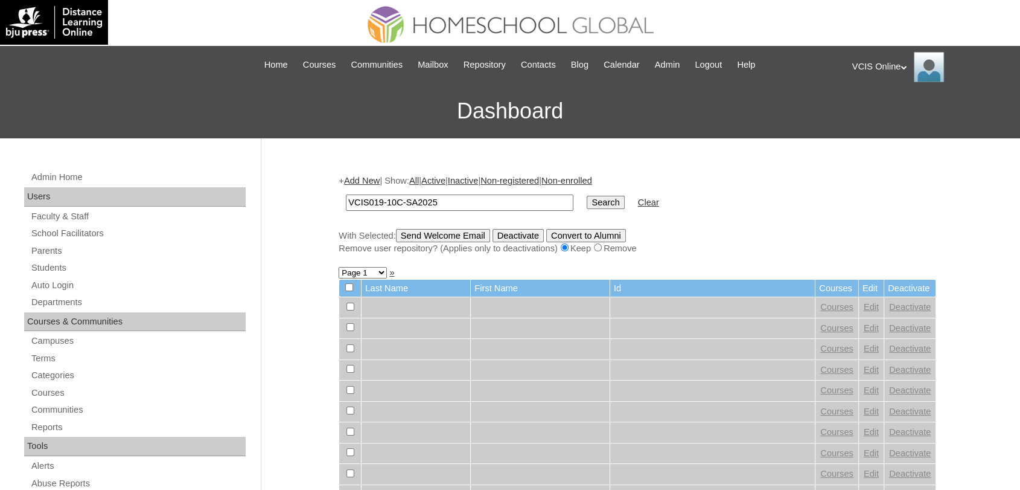
type input "VCIS019-10C-SA2025"
click at [587, 196] on input "Search" at bounding box center [605, 202] width 37 height 13
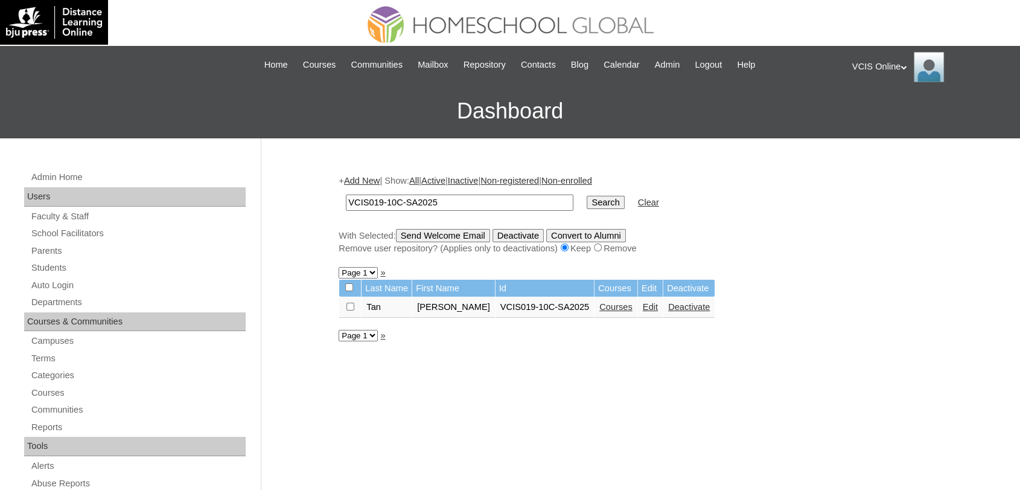
click at [604, 310] on link "Courses" at bounding box center [616, 307] width 33 height 10
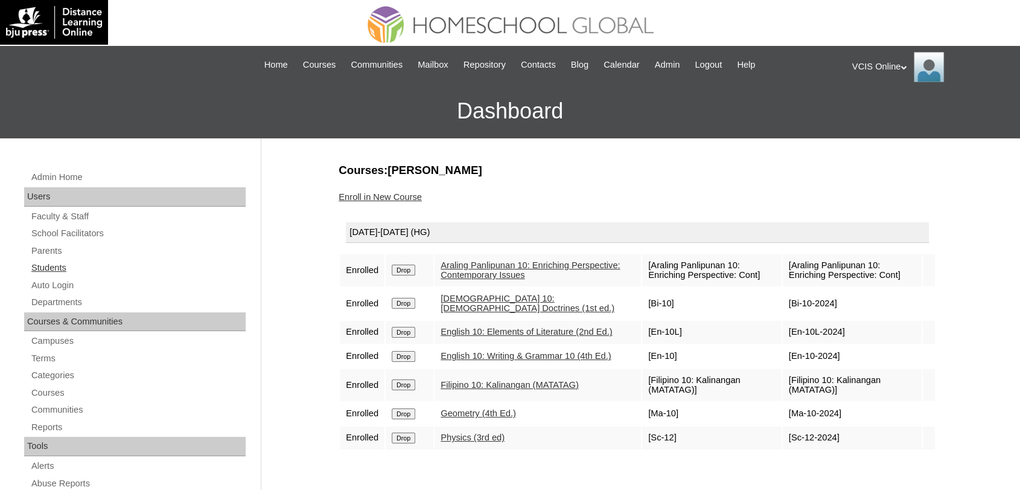
click at [51, 267] on link "Students" at bounding box center [138, 267] width 216 height 15
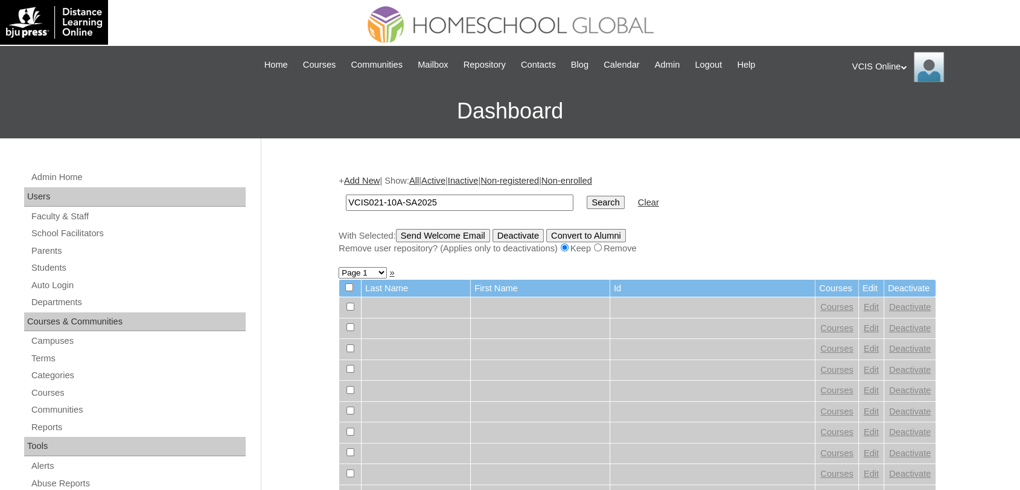
type input "VCIS021-10A-SA2025"
click at [587, 196] on input "Search" at bounding box center [605, 202] width 37 height 13
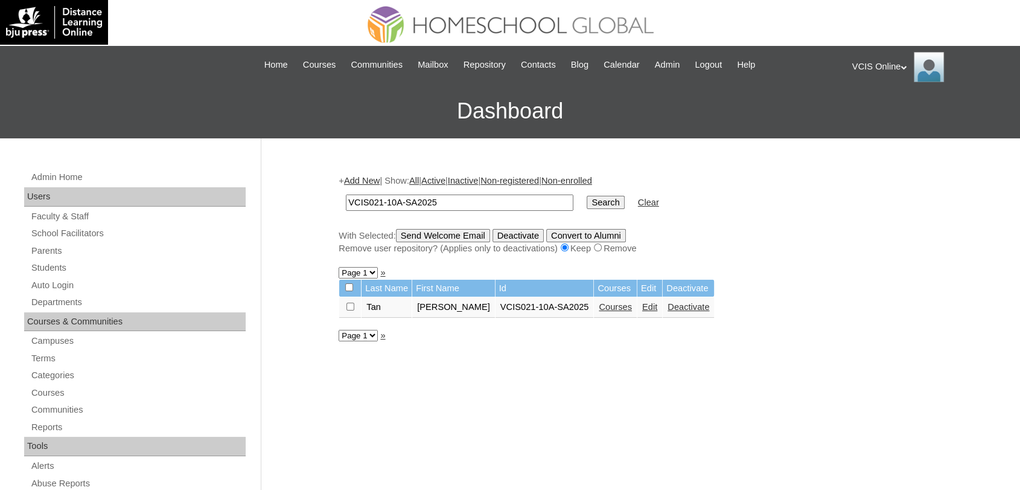
click at [628, 303] on link "Courses" at bounding box center [615, 307] width 33 height 10
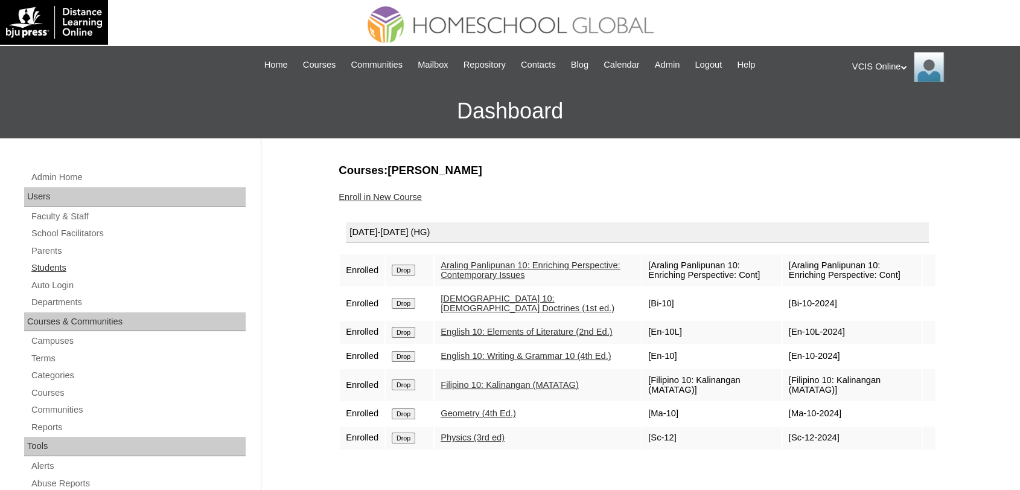
click at [40, 267] on link "Students" at bounding box center [138, 267] width 216 height 15
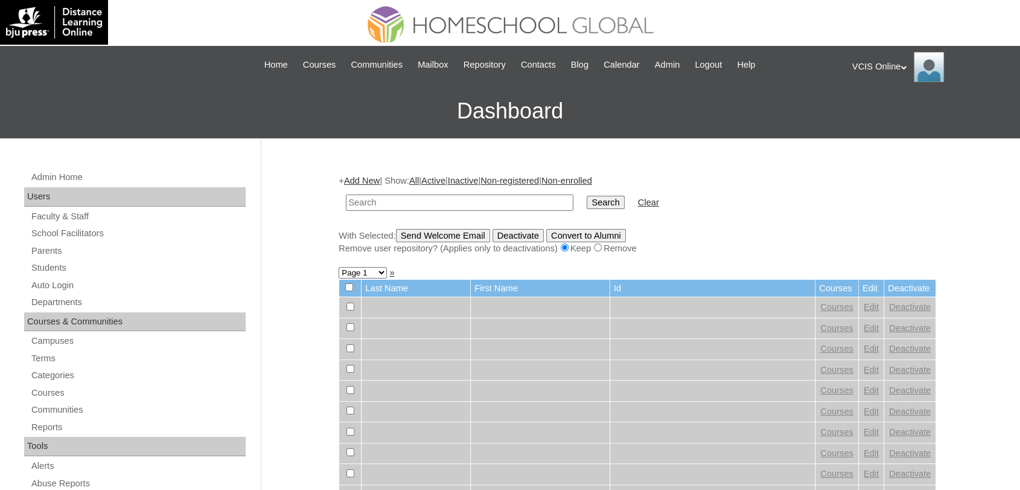
paste input "VCIS015-10C-SA2025"
type input "VCIS015-10C-SA2025"
click at [587, 196] on input "Search" at bounding box center [605, 202] width 37 height 13
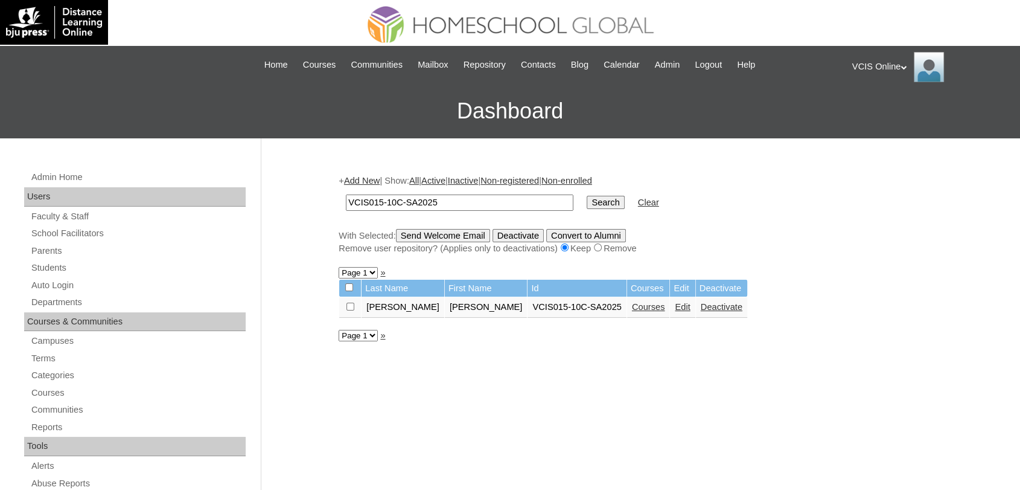
click at [632, 306] on link "Courses" at bounding box center [648, 307] width 33 height 10
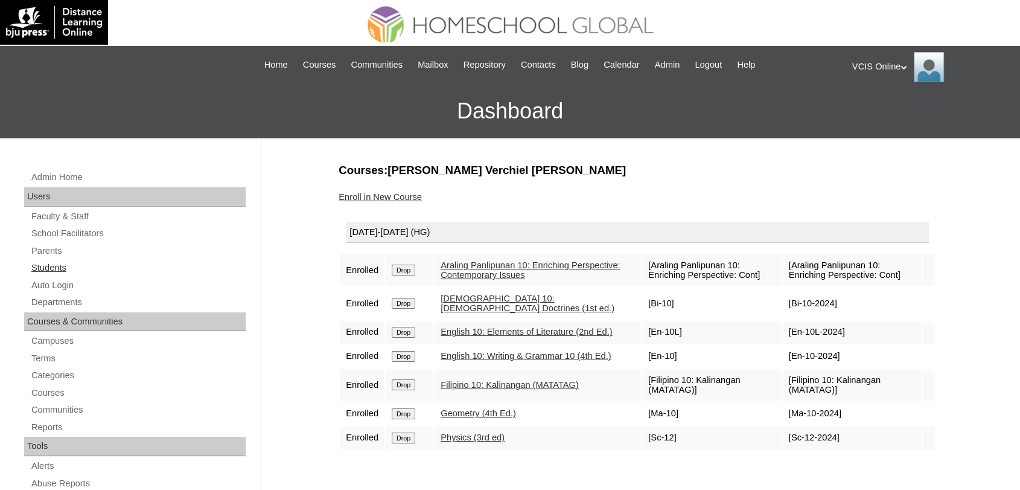
click at [48, 274] on link "Students" at bounding box center [138, 267] width 216 height 15
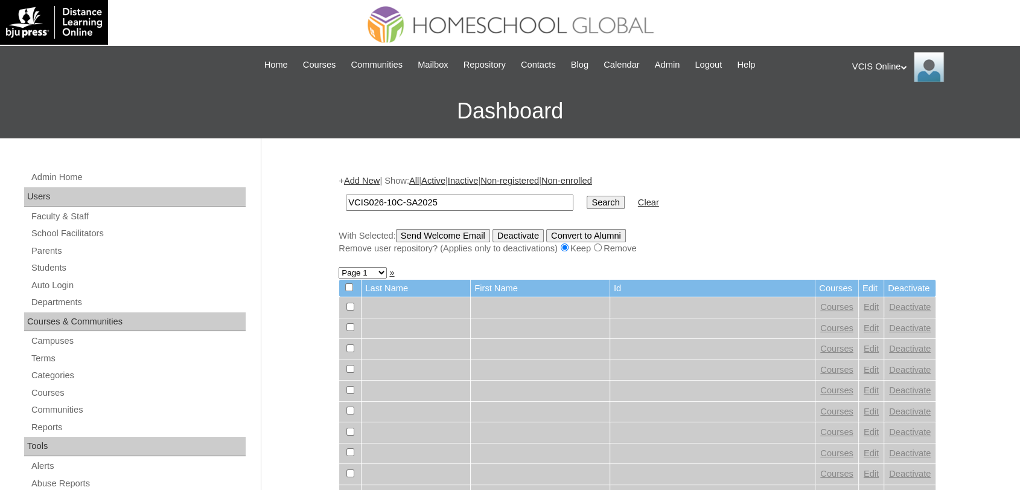
type input "VCIS026-10C-SA2025"
click at [587, 196] on input "Search" at bounding box center [605, 202] width 37 height 13
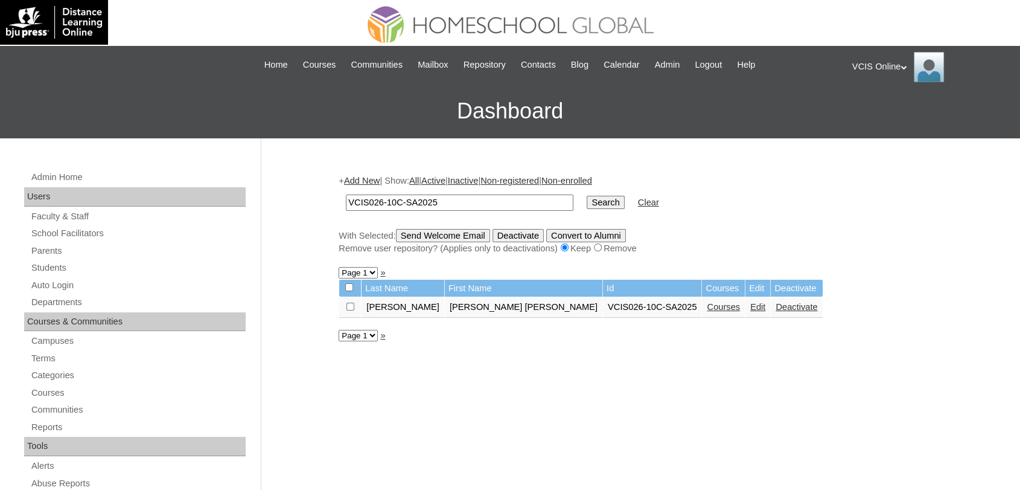
click at [707, 304] on link "Courses" at bounding box center [723, 307] width 33 height 10
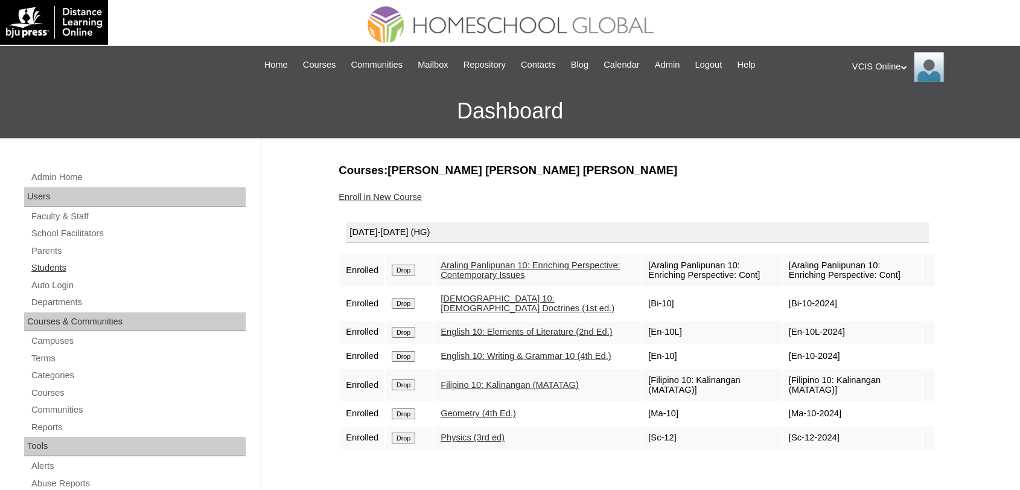
click at [43, 261] on link "Students" at bounding box center [138, 267] width 216 height 15
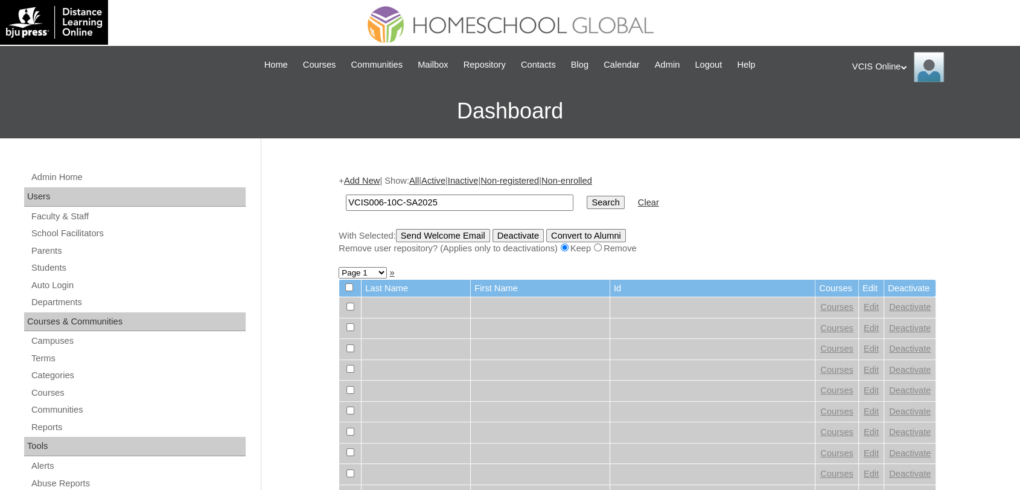
type input "VCIS006-10C-SA2025"
click at [587, 196] on input "Search" at bounding box center [605, 202] width 37 height 13
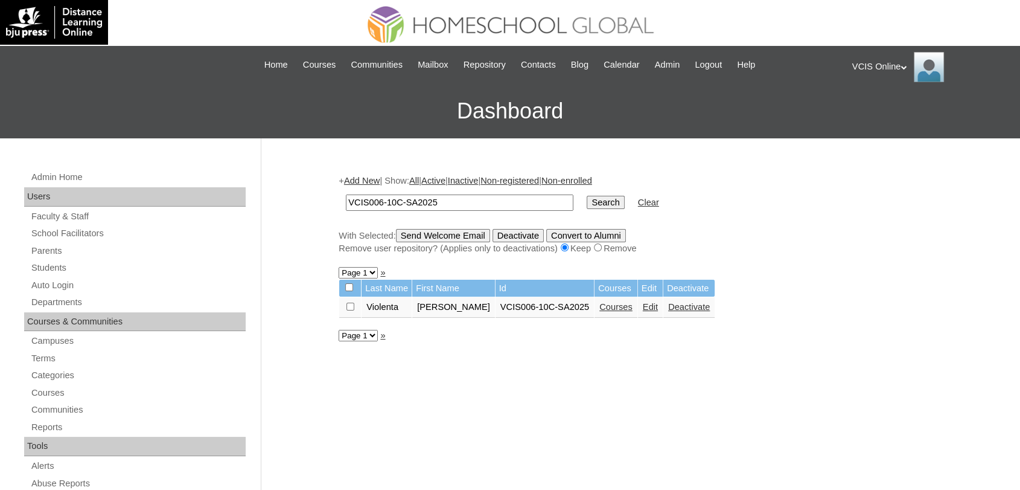
click at [600, 304] on link "Courses" at bounding box center [616, 307] width 33 height 10
